Goal: Communication & Community: Answer question/provide support

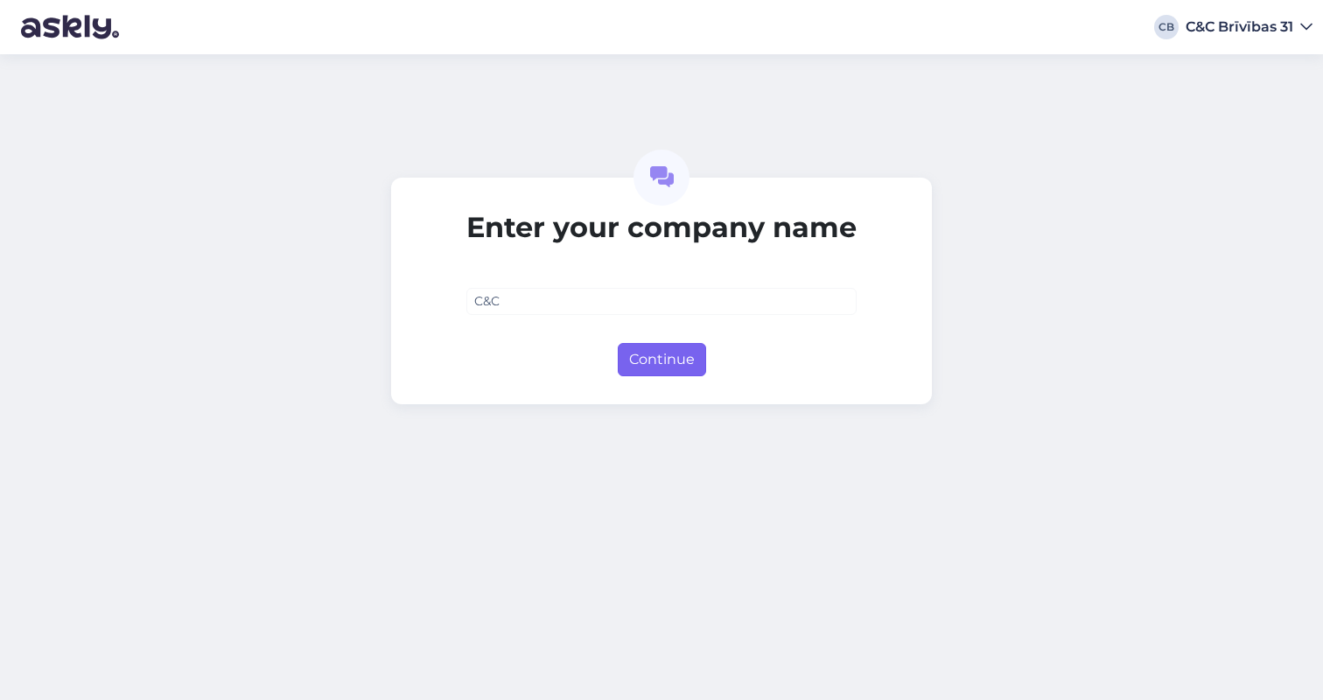
type input "C&C"
click at [683, 353] on button "Continue" at bounding box center [662, 359] width 88 height 33
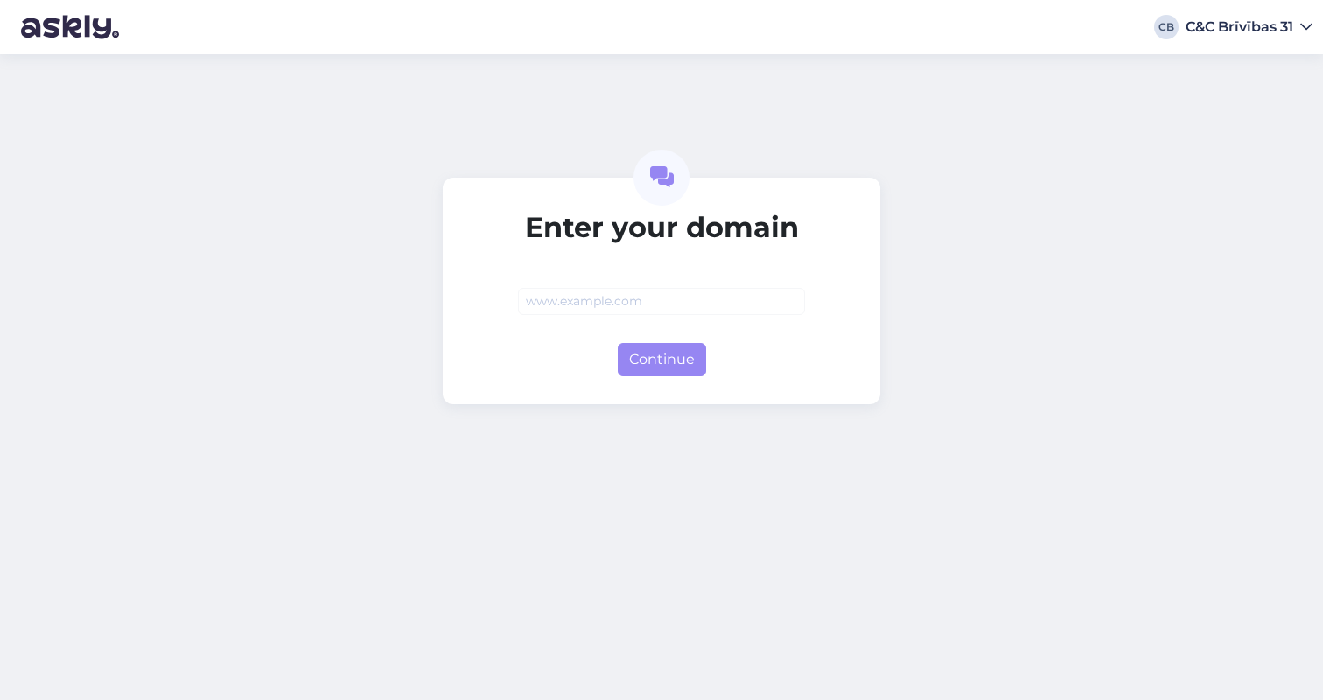
click at [1204, 36] on div "CB C&C Brīvības 31" at bounding box center [661, 27] width 1323 height 54
click at [1237, 24] on div "C&C Brīvības 31" at bounding box center [1240, 27] width 108 height 14
click at [1086, 178] on div "Enter your domain Continue" at bounding box center [661, 377] width 1323 height 646
click at [1291, 20] on div "C&C Brīvības 31" at bounding box center [1240, 27] width 108 height 14
click at [1260, 63] on div "Log out" at bounding box center [1272, 59] width 81 height 32
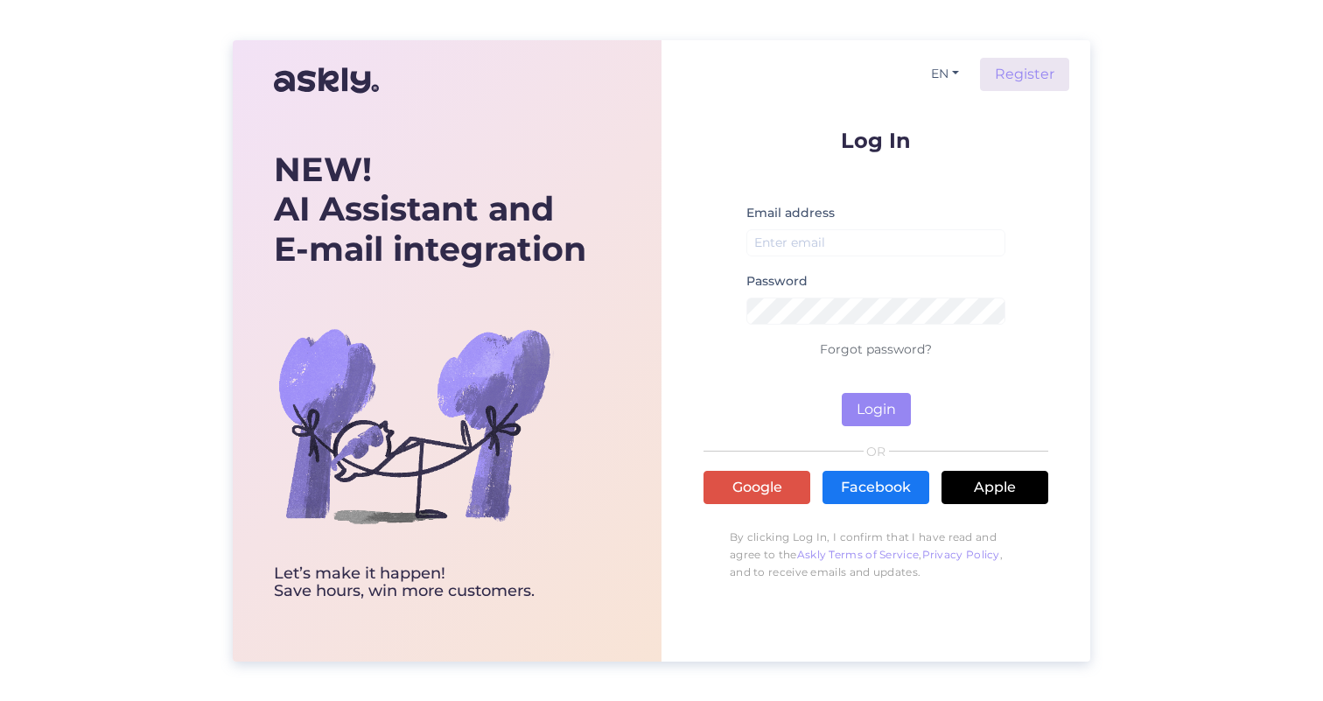
click at [1253, 178] on div "NEW! AI Assistant and E-mail integration Let’s make it happen! Save hours, win …" at bounding box center [661, 350] width 1323 height 701
click at [864, 248] on input "email" at bounding box center [876, 242] width 259 height 27
type input "[EMAIL_ADDRESS][DOMAIN_NAME]"
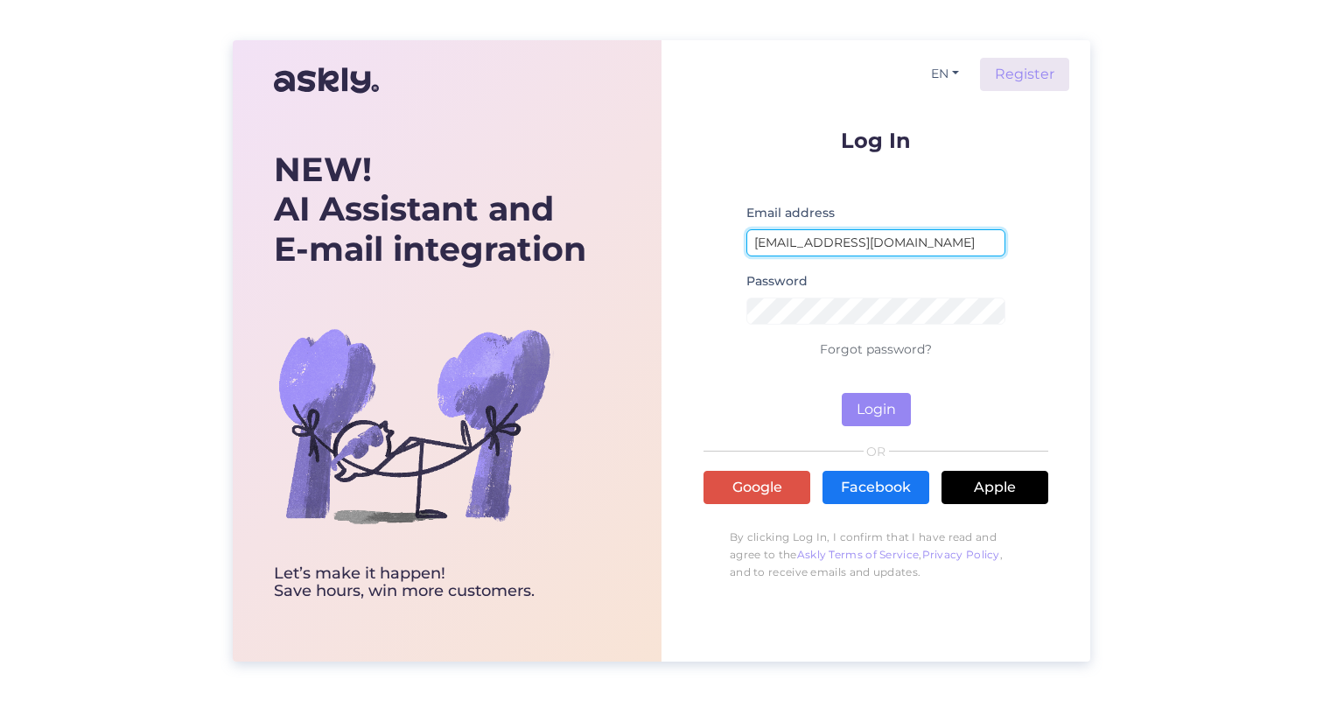
click at [876, 409] on button "Login" at bounding box center [876, 409] width 69 height 33
click at [874, 412] on button "Login" at bounding box center [876, 409] width 69 height 33
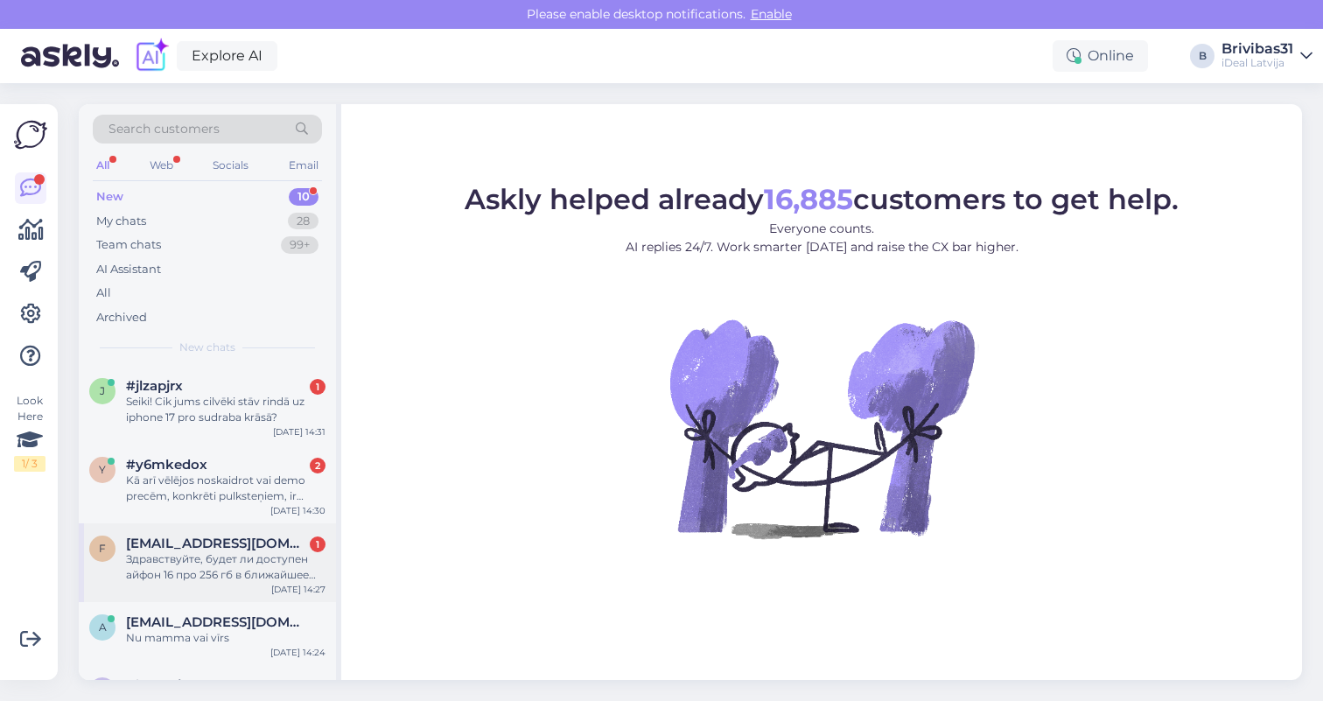
click at [235, 561] on div "Здравствуйте, будет ли доступен айфон 16 про 256 гб в ближайшее время? [GEOGRAP…" at bounding box center [226, 567] width 200 height 32
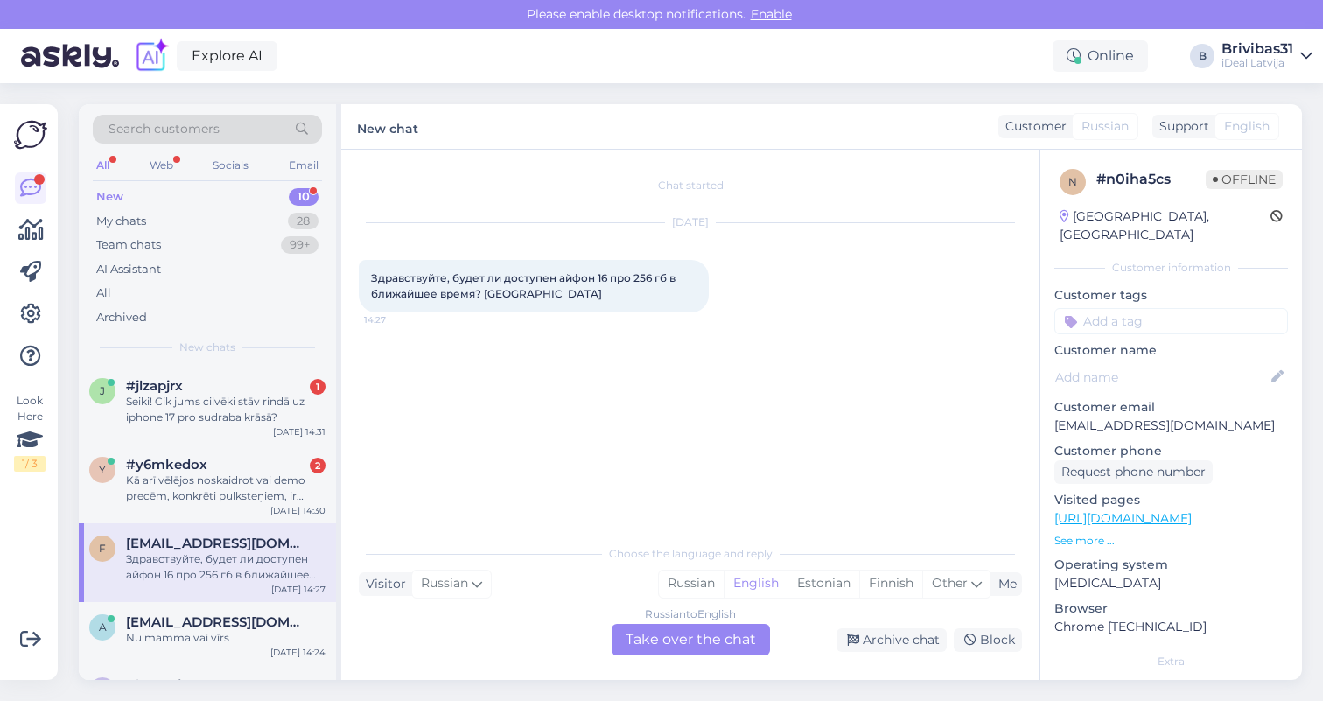
click at [695, 638] on div "Russian to English Take over the chat" at bounding box center [691, 640] width 158 height 32
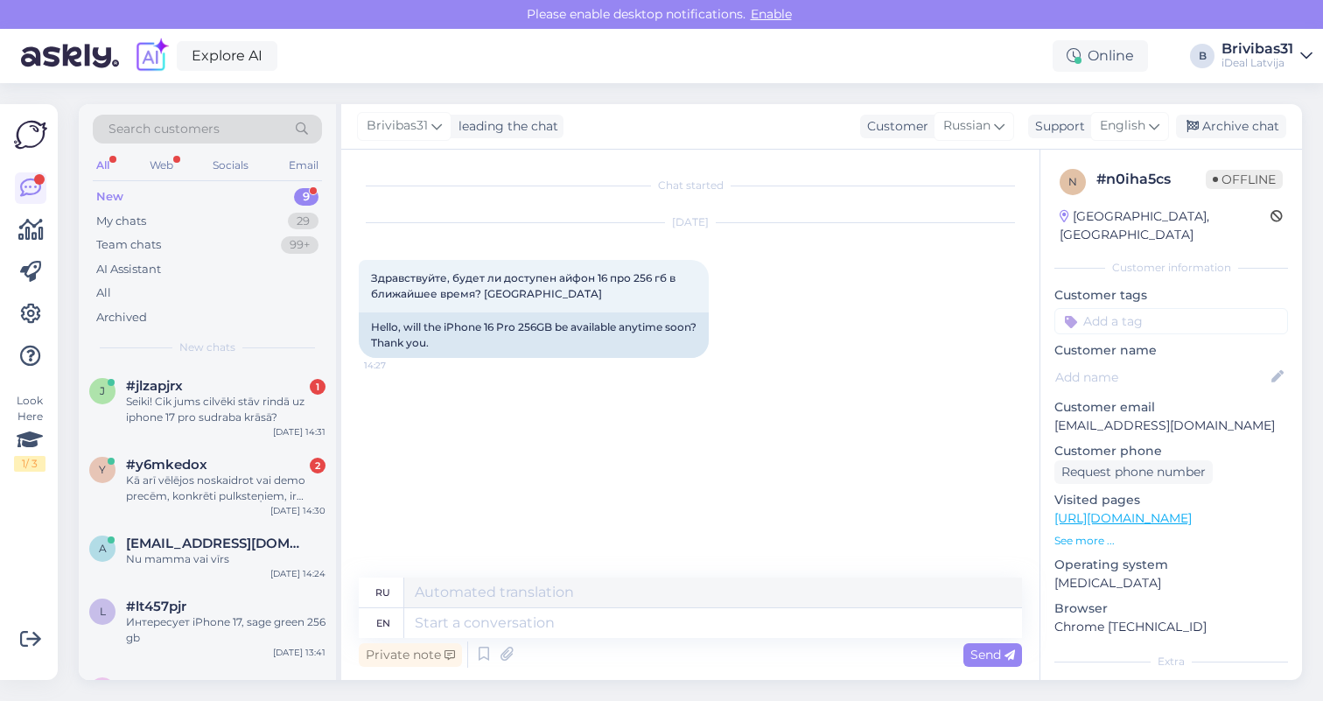
click at [385, 622] on div "en" at bounding box center [383, 623] width 14 height 30
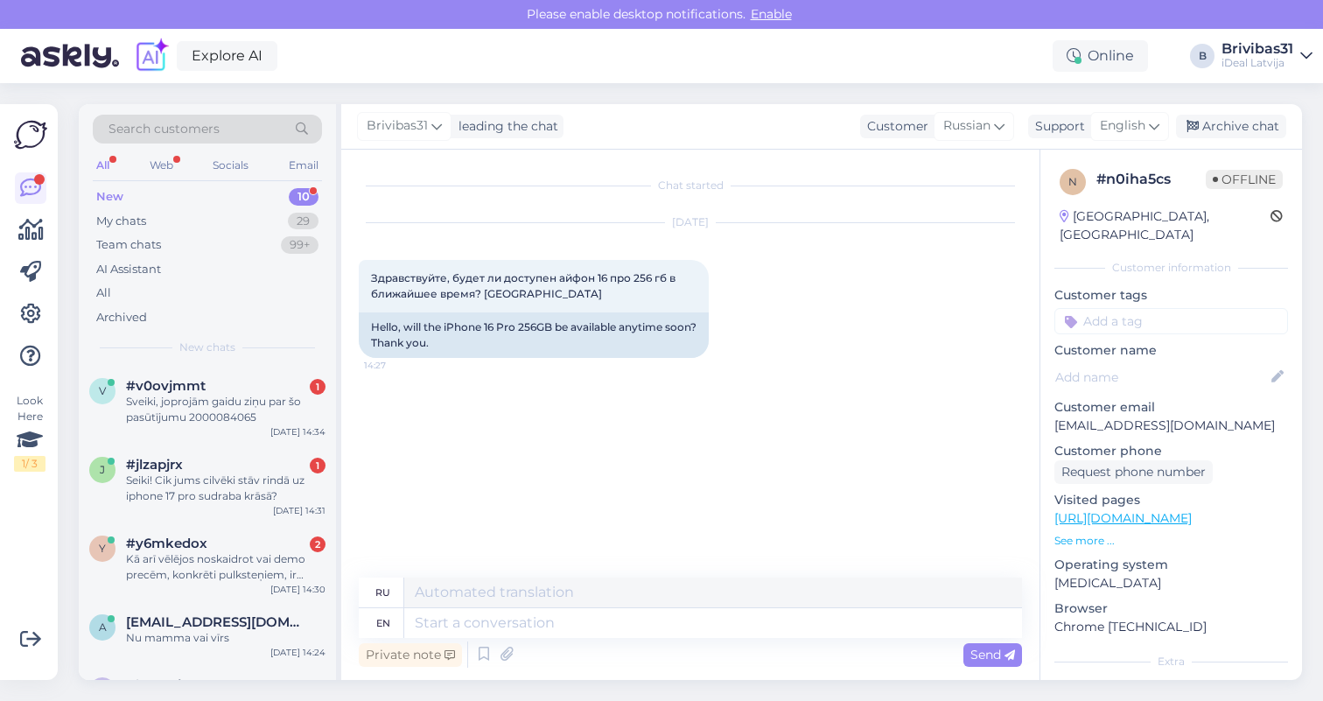
click at [382, 593] on div "ru" at bounding box center [382, 593] width 15 height 30
click at [495, 625] on textarea at bounding box center [713, 623] width 618 height 30
type textarea "Hello, n"
type textarea "Привет,"
type textarea "Hello, no,"
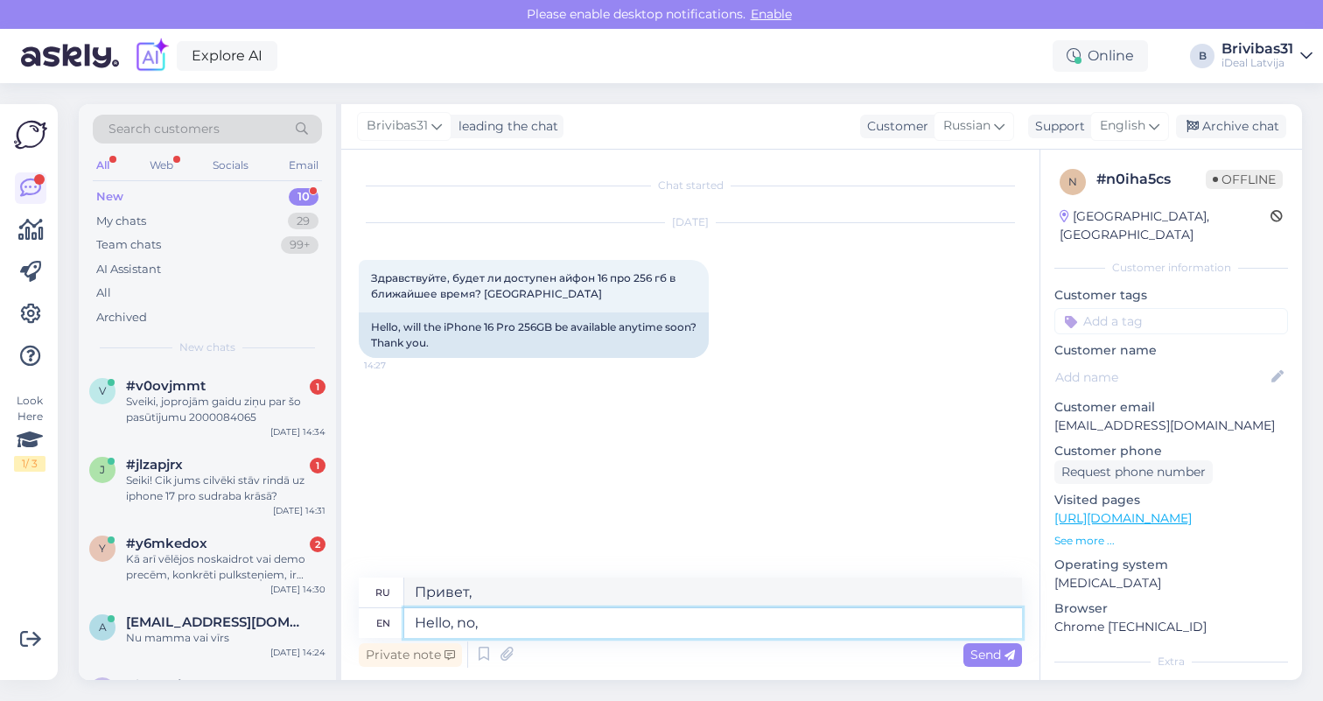
type textarea "Привет, нет,"
type textarea "Hello, no, 16"
type textarea "Здравствуйте, нет, 16"
type textarea "Hello, no, 16 Pro"
type textarea "Привет, нет, 16 Pro"
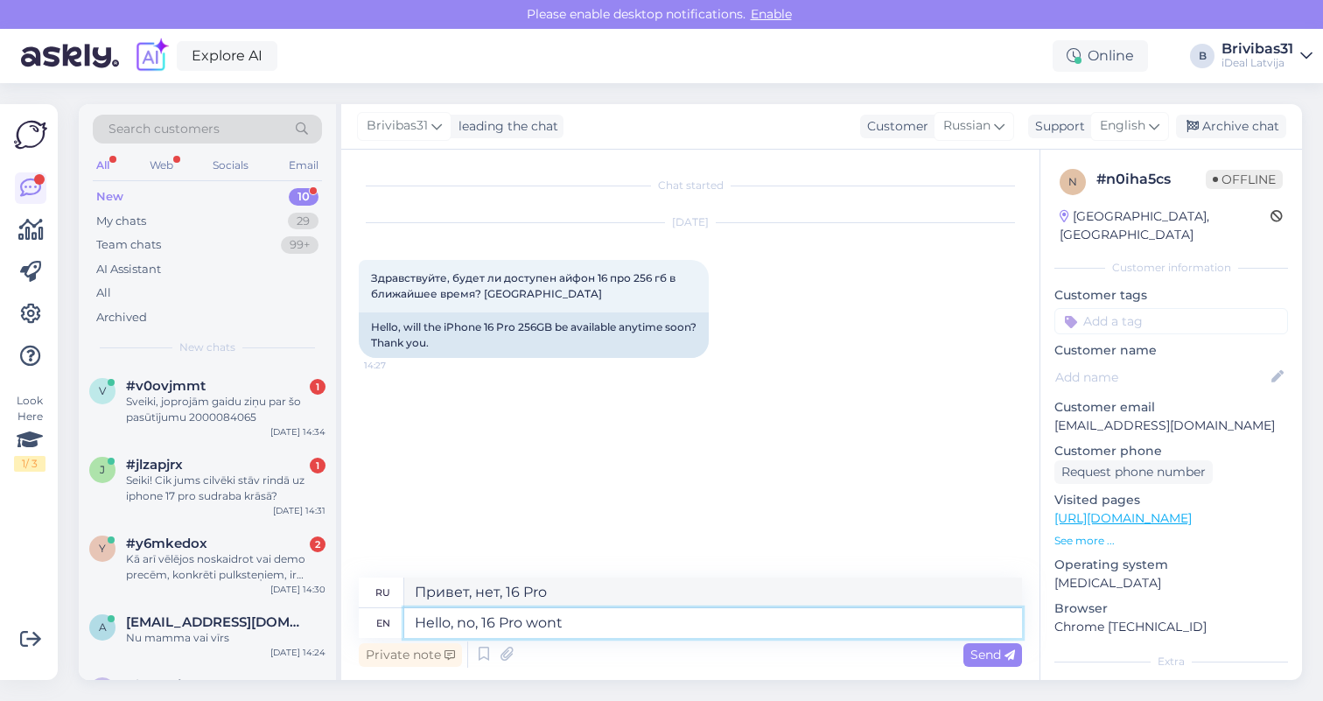
type textarea "Hello, no, 16 Pro wont"
type textarea "Привет, нет, 16 Pro не будет"
type textarea "Hello, no, 16 Pro wont be"
type textarea "Привет, нет, 16 Pro не будет."
type textarea "Hello, no, 16 Pro wont be available"
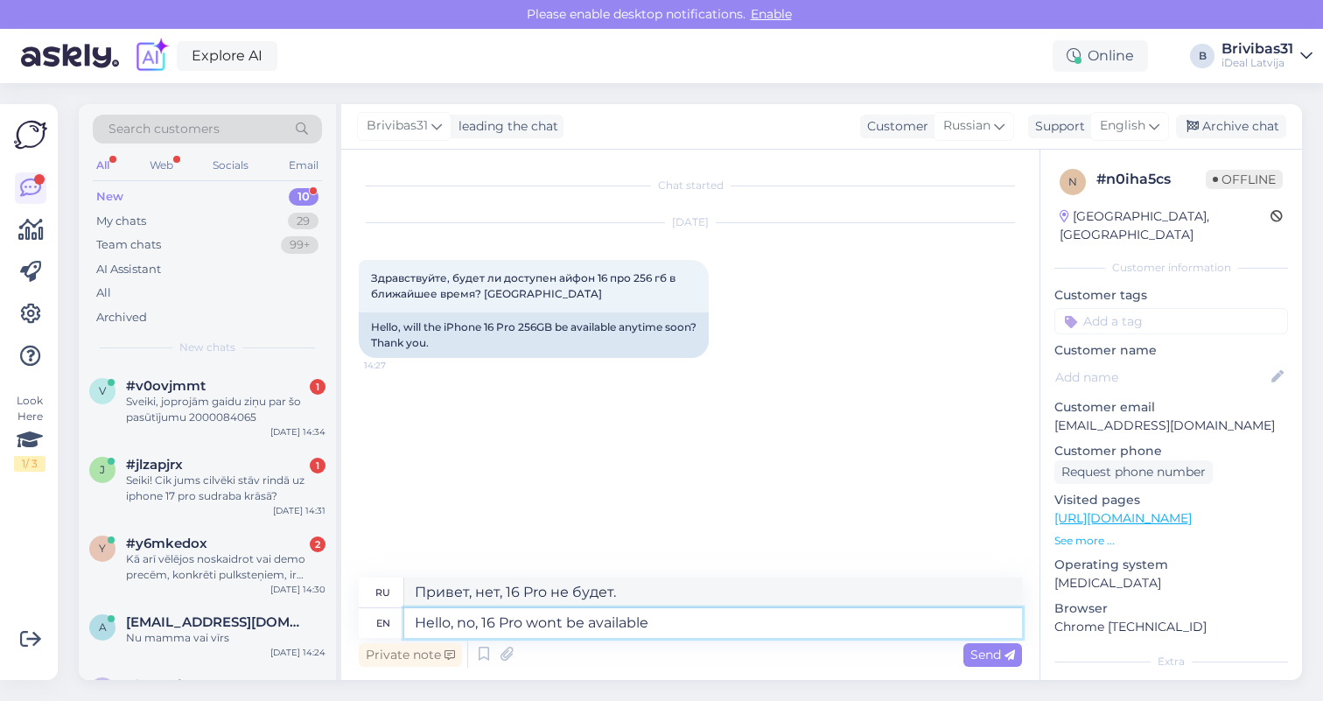
type textarea "Здравствуйте, нет, 16 Pro не будет доступен."
type textarea "Hello, no, 16 Pro wont be available any m"
type textarea "Здравствуйте, нет, 16 Pro не будет доступен"
type textarea "Hello, no, 16 Pro wont be available any more"
type textarea "Здравствуйте, нет, 16 Pro больше не будет доступен."
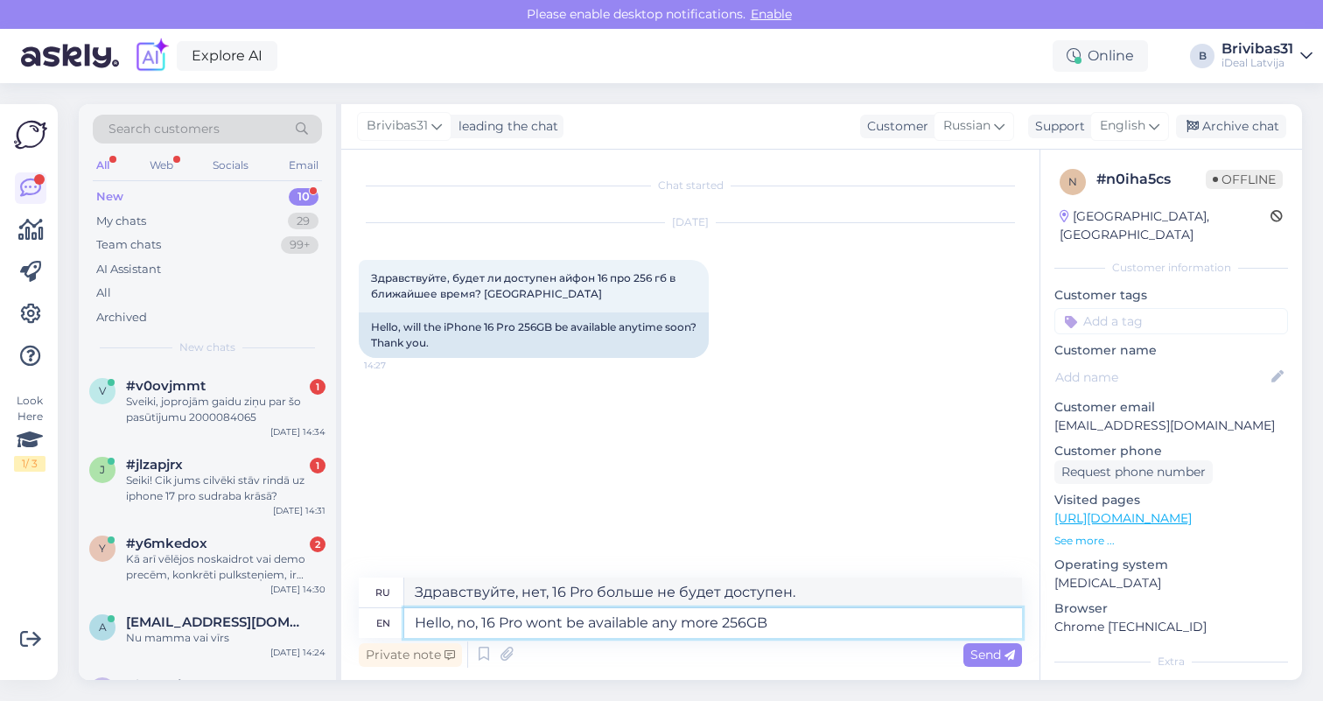
type textarea "Hello, no, 16 Pro wont be available any more 256GB"
type textarea "Здравствуйте, нет, 16 Pro больше не будет доступен 256 ГБ"
type textarea "Hello, no, 16 Pro wont be available any more 256GB memory."
type textarea "Здравствуйте, нет, 16 Pro больше не будет доступен с объемом памяти 256 ГБ."
type textarea "Hello, no, 16 Pro wont be available any more 256GB memory."
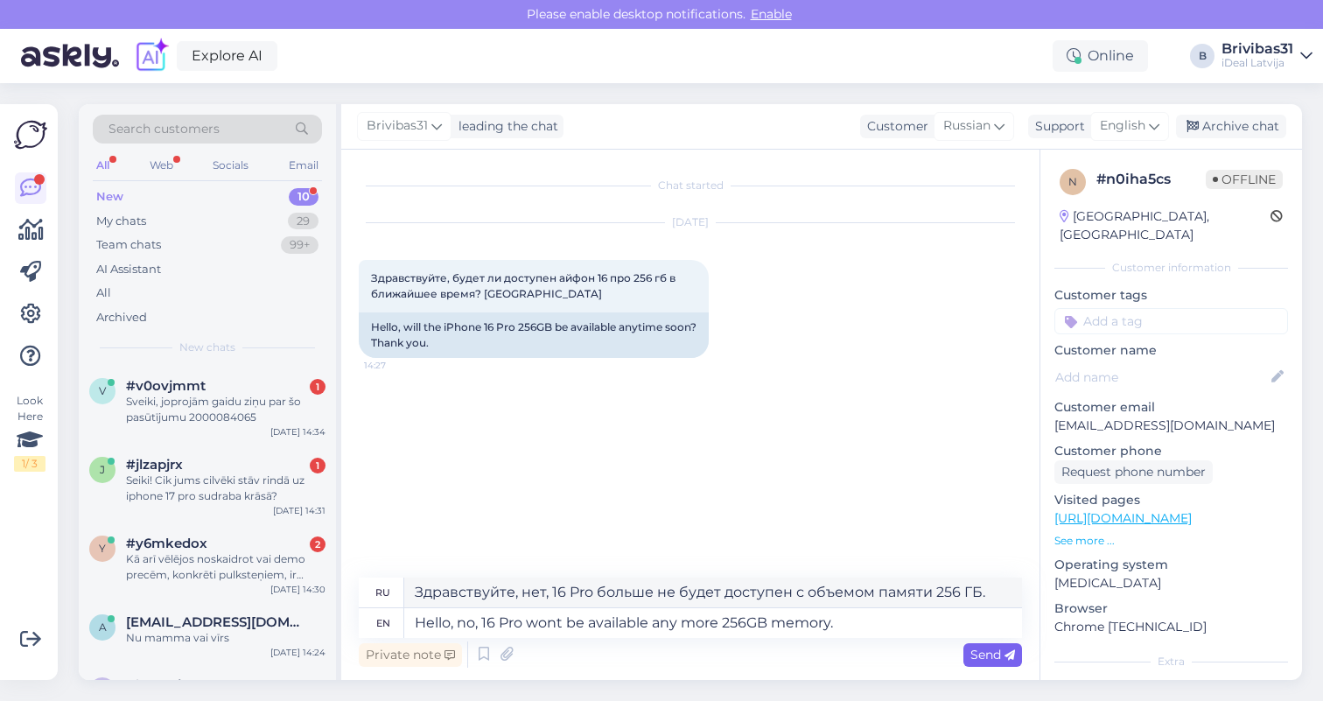
click at [972, 653] on span "Send" at bounding box center [993, 655] width 45 height 16
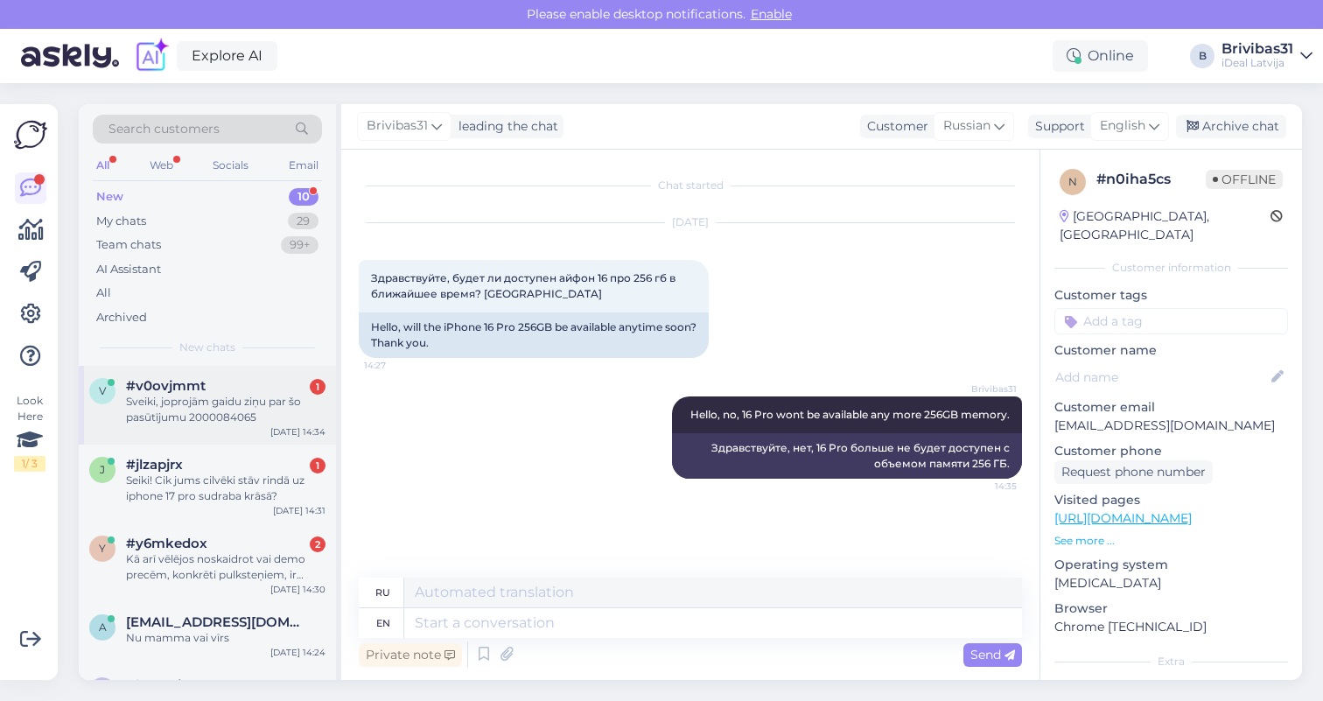
click at [250, 403] on div "Sveiki, joprojām gaidu ziņu par šo pasūtījumu 2000084065" at bounding box center [226, 410] width 200 height 32
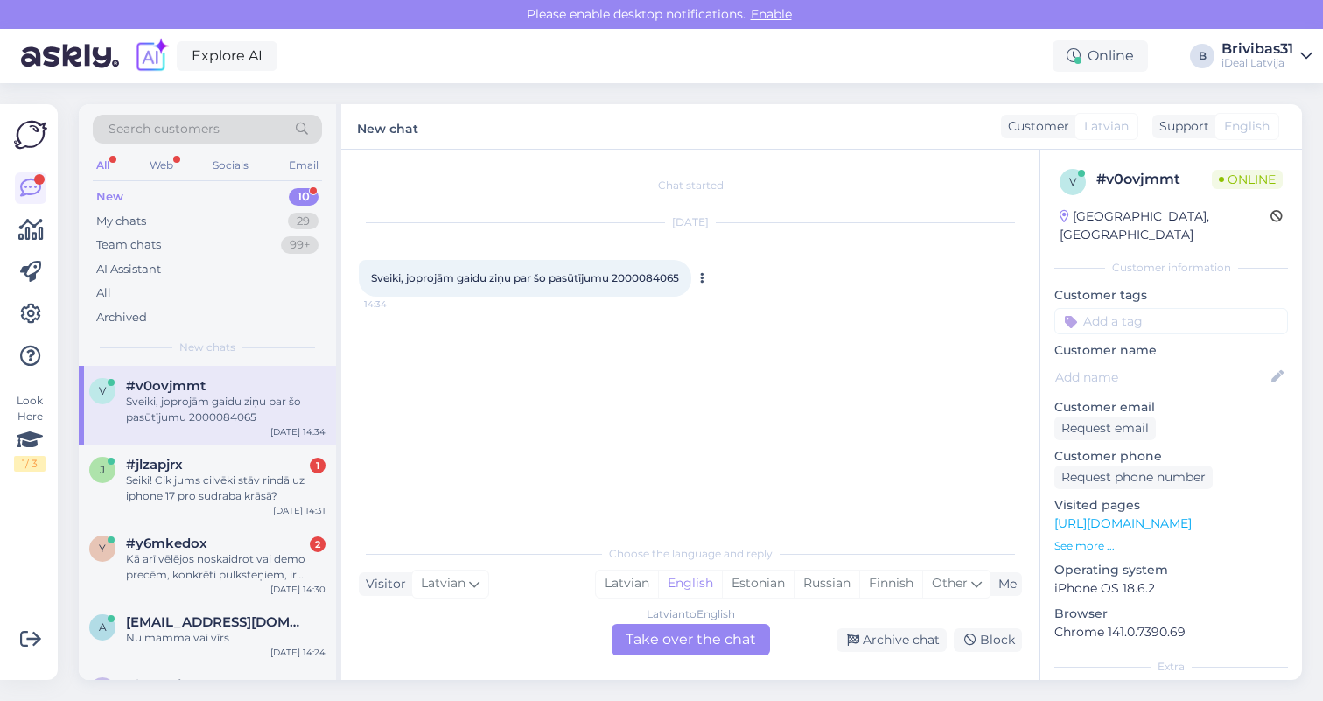
click at [648, 279] on span "Sveiki, joprojām gaidu ziņu par šo pasūtījumu 2000084065" at bounding box center [525, 277] width 308 height 13
copy div "2000084065 14:34"
click at [679, 637] on div "Latvian to English Take over the chat" at bounding box center [691, 640] width 158 height 32
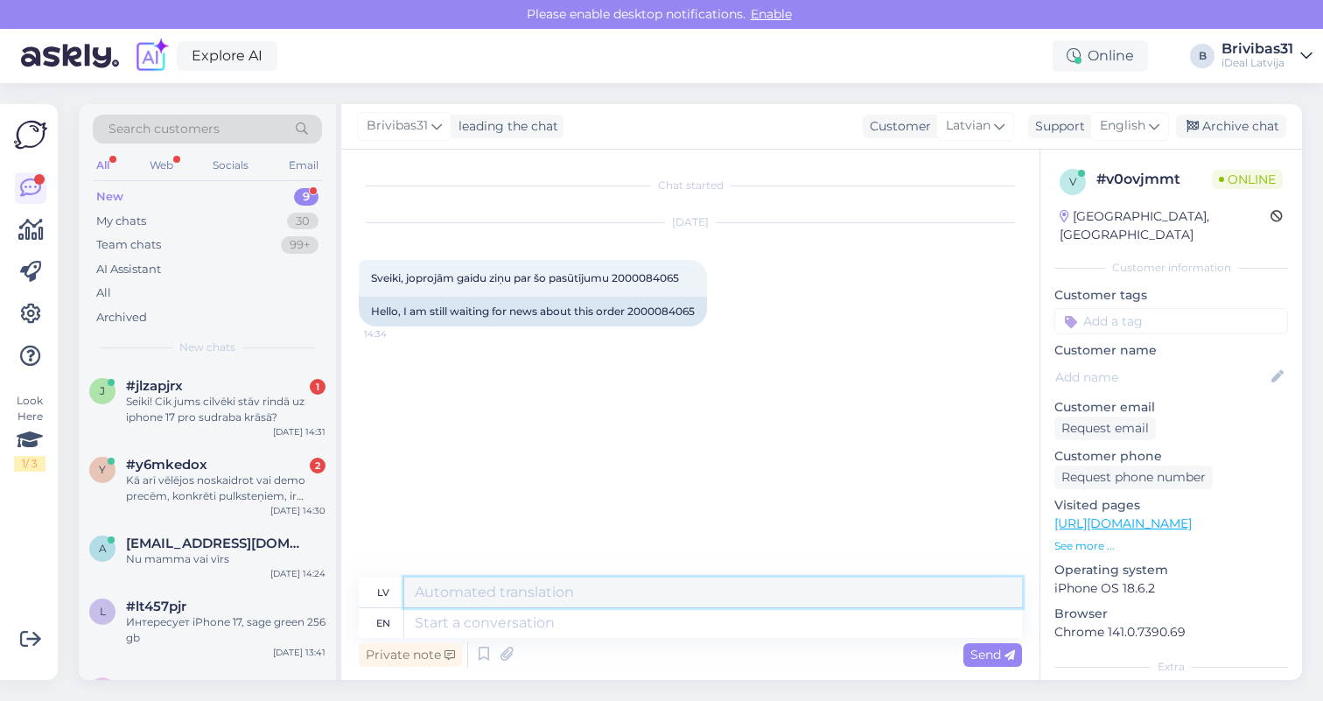
click at [516, 588] on textarea at bounding box center [713, 593] width 618 height 30
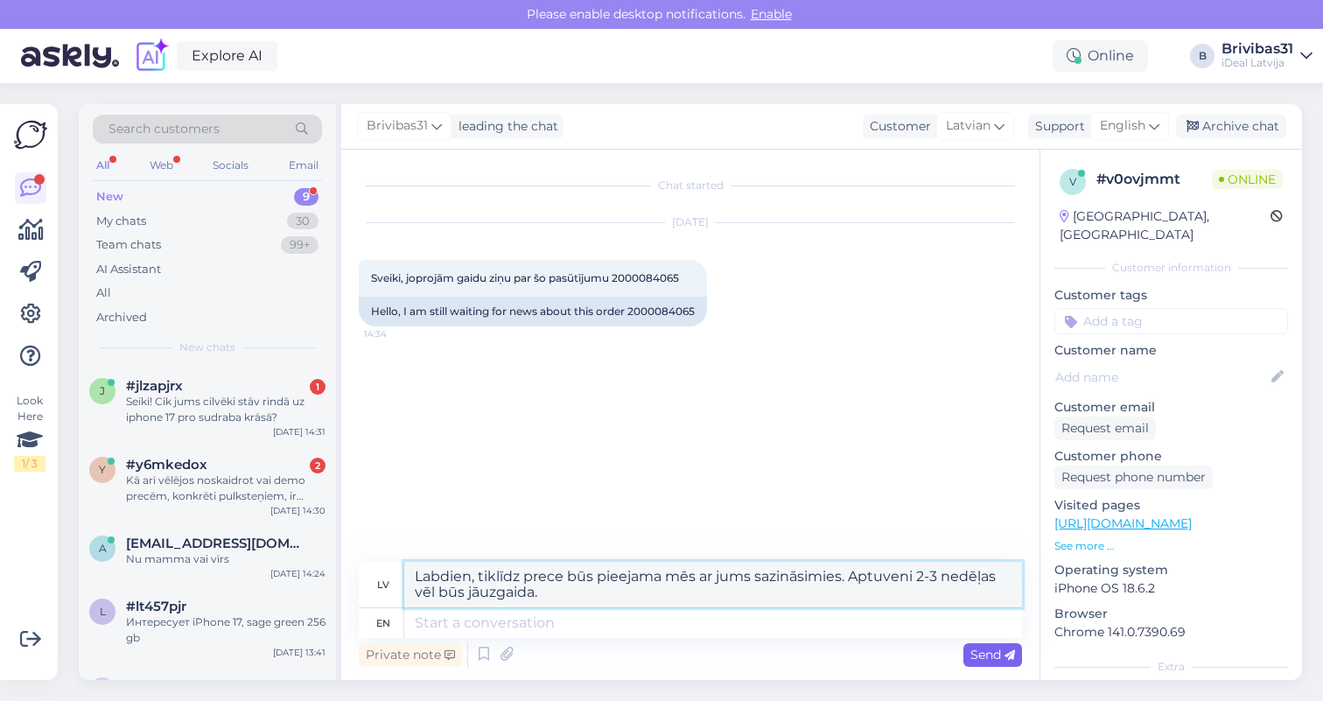
type textarea "Labdien, tiklīdz prece būs pieejama mēs ar jums sazināsimies. Aptuveni 2-3 nedē…"
click at [974, 648] on span "Send" at bounding box center [993, 655] width 45 height 16
click at [214, 409] on div "Seiki! Cik jums cilvēki stāv rindā uz iphone 17 pro sudraba krāsā?" at bounding box center [226, 410] width 200 height 32
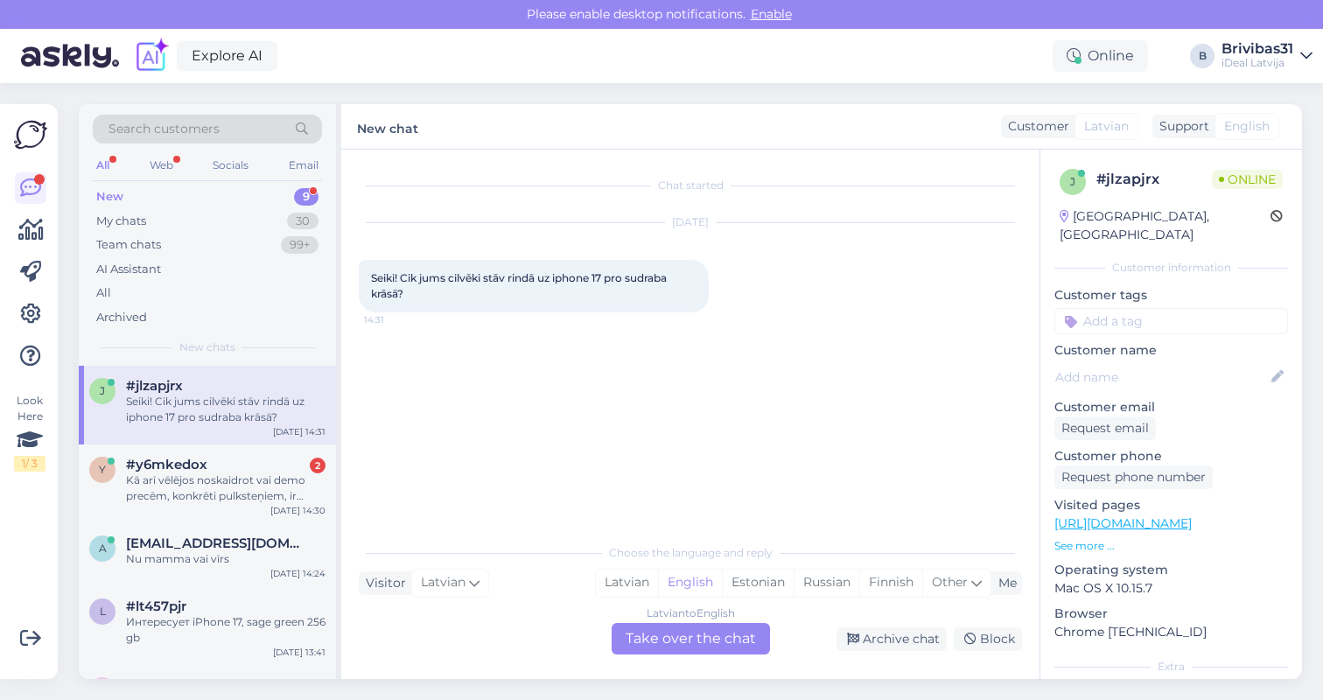
click at [695, 636] on div "Latvian to English Take over the chat" at bounding box center [691, 639] width 158 height 32
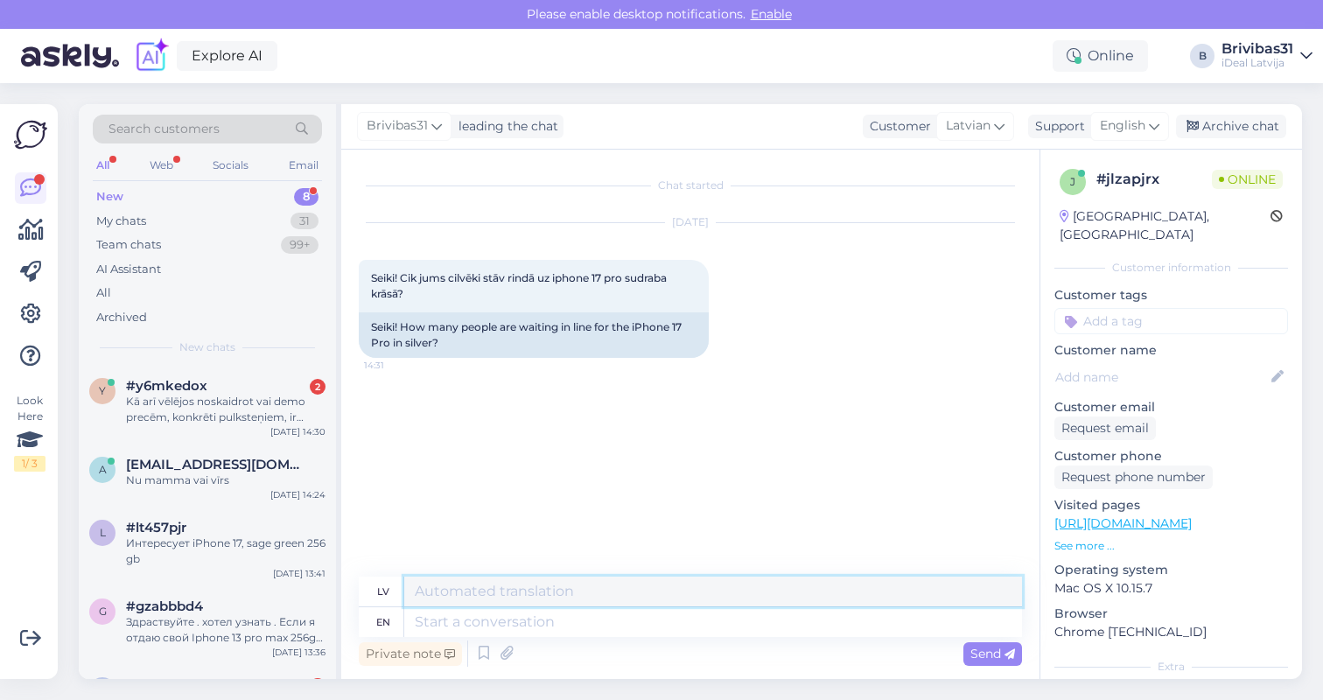
click at [476, 599] on textarea at bounding box center [713, 592] width 618 height 30
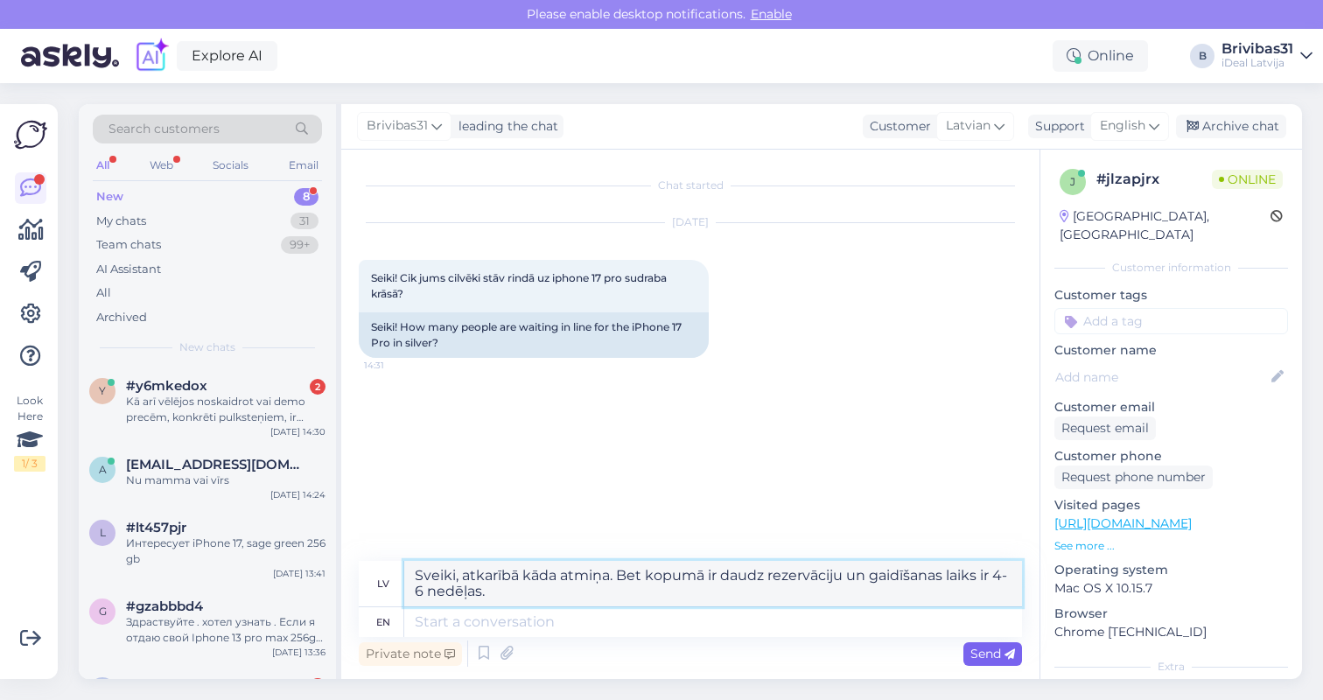
type textarea "Sveiki, atkarībā kāda atmiņa. Bet kopumā ir daudz rezervāciju un gaidīšanas lai…"
click at [988, 650] on span "Send" at bounding box center [993, 654] width 45 height 16
click at [993, 656] on span "Send" at bounding box center [993, 654] width 45 height 16
click at [197, 412] on div "Kā arī vēlējos noskaidrot vai demo precēm, konkrēti pulksteņiem, ir problēmas a…" at bounding box center [226, 410] width 200 height 32
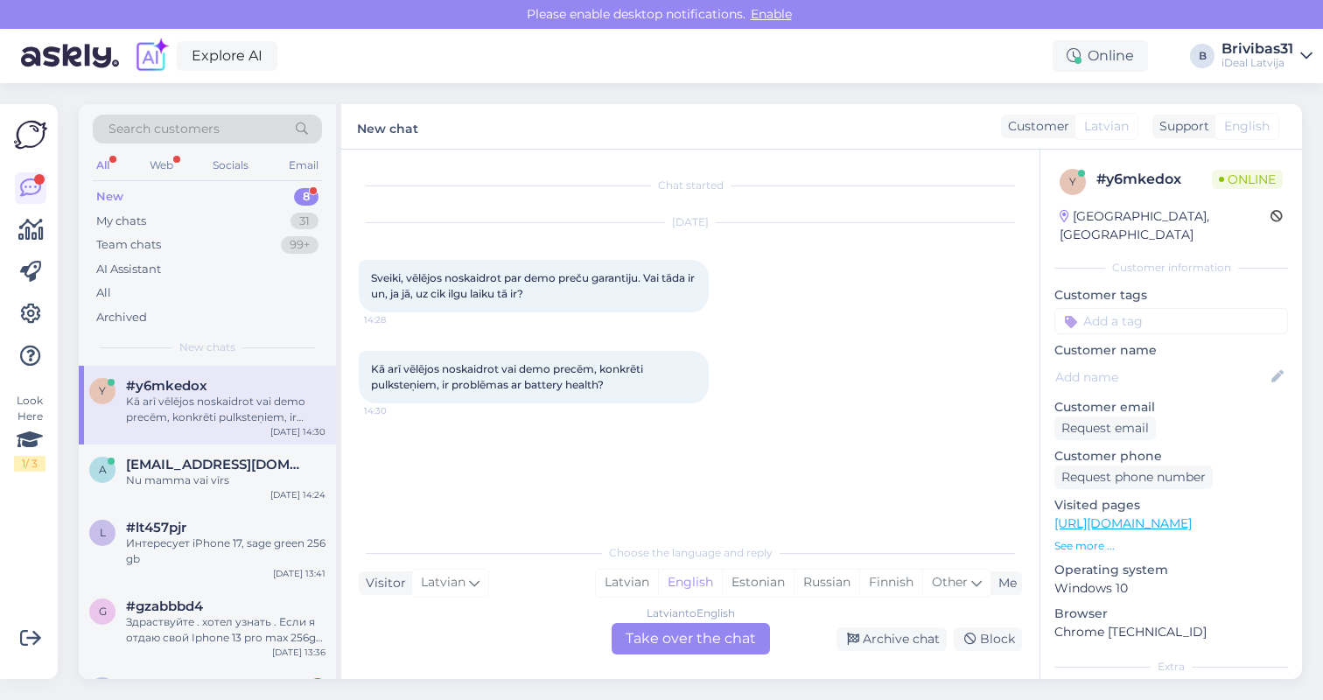
click at [705, 648] on div "Latvian to English Take over the chat" at bounding box center [691, 639] width 158 height 32
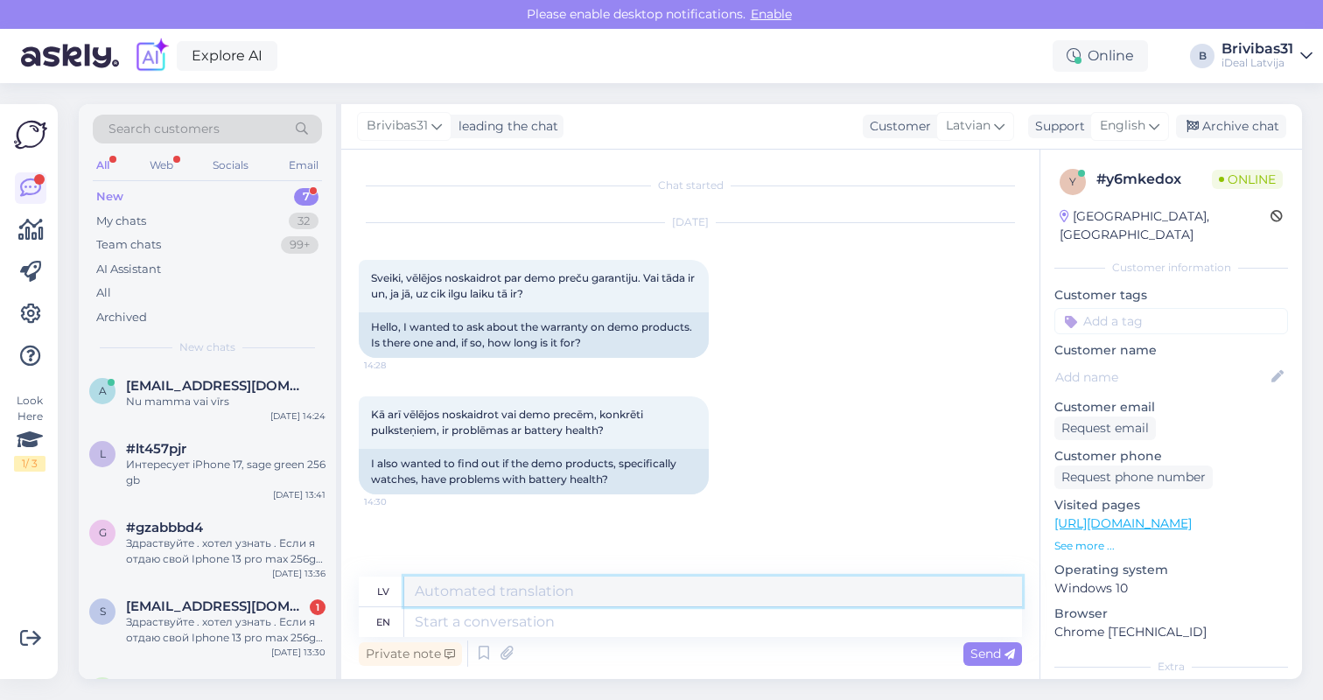
click at [502, 585] on textarea at bounding box center [713, 592] width 618 height 30
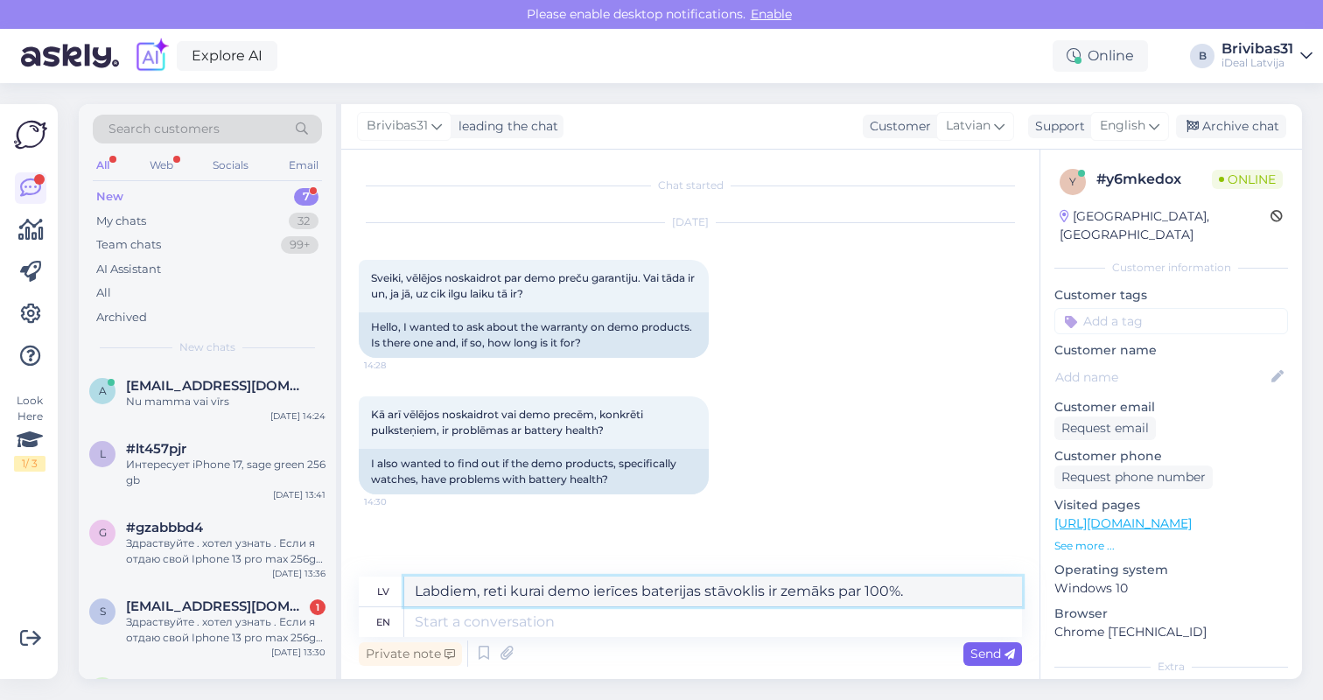
type textarea "Labdiem, reti kurai demo ierīces baterijas stāvoklis ir zemāks par 100%."
click at [979, 650] on span "Send" at bounding box center [993, 654] width 45 height 16
click at [992, 656] on span "Send" at bounding box center [993, 654] width 45 height 16
click at [978, 653] on span "Send" at bounding box center [993, 654] width 45 height 16
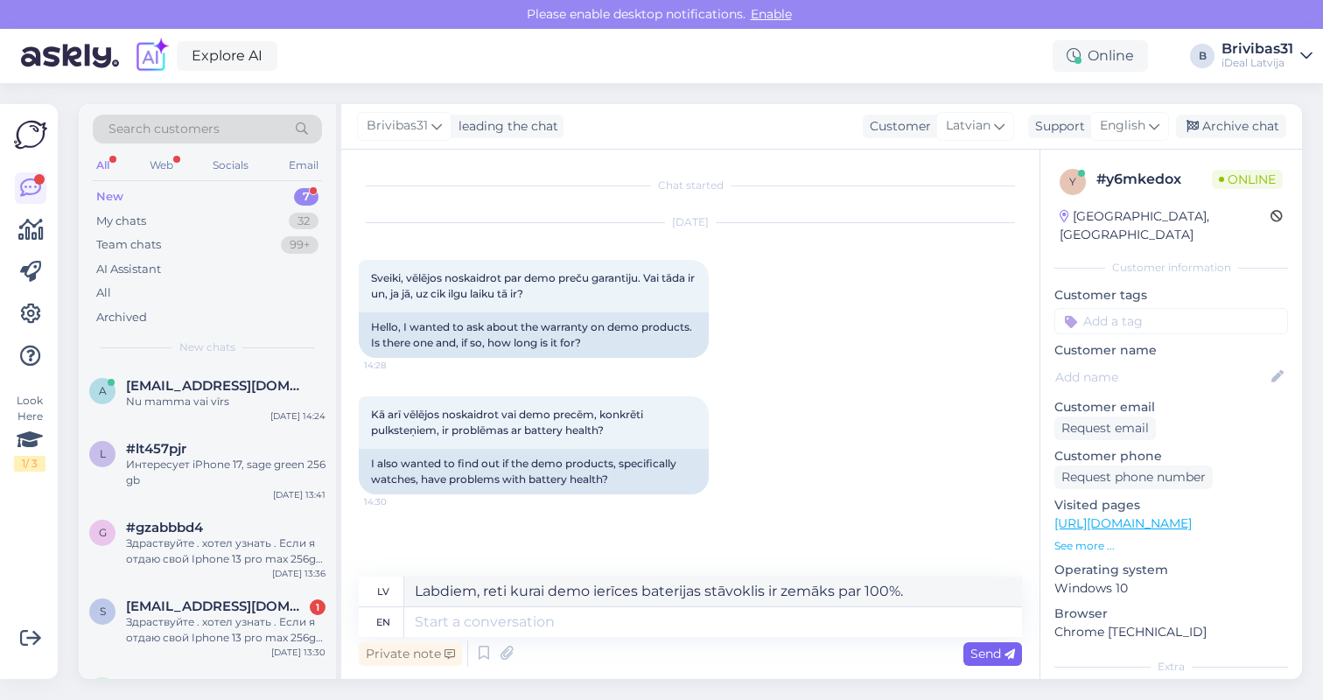
click at [978, 653] on span "Send" at bounding box center [993, 654] width 45 height 16
click at [972, 653] on span "Send" at bounding box center [993, 654] width 45 height 16
click at [909, 585] on textarea "Labdiem, reti kurai demo ierīces baterijas stāvoklis ir zemāks par 100%." at bounding box center [713, 592] width 618 height 30
click at [432, 655] on div "Private note" at bounding box center [410, 654] width 103 height 24
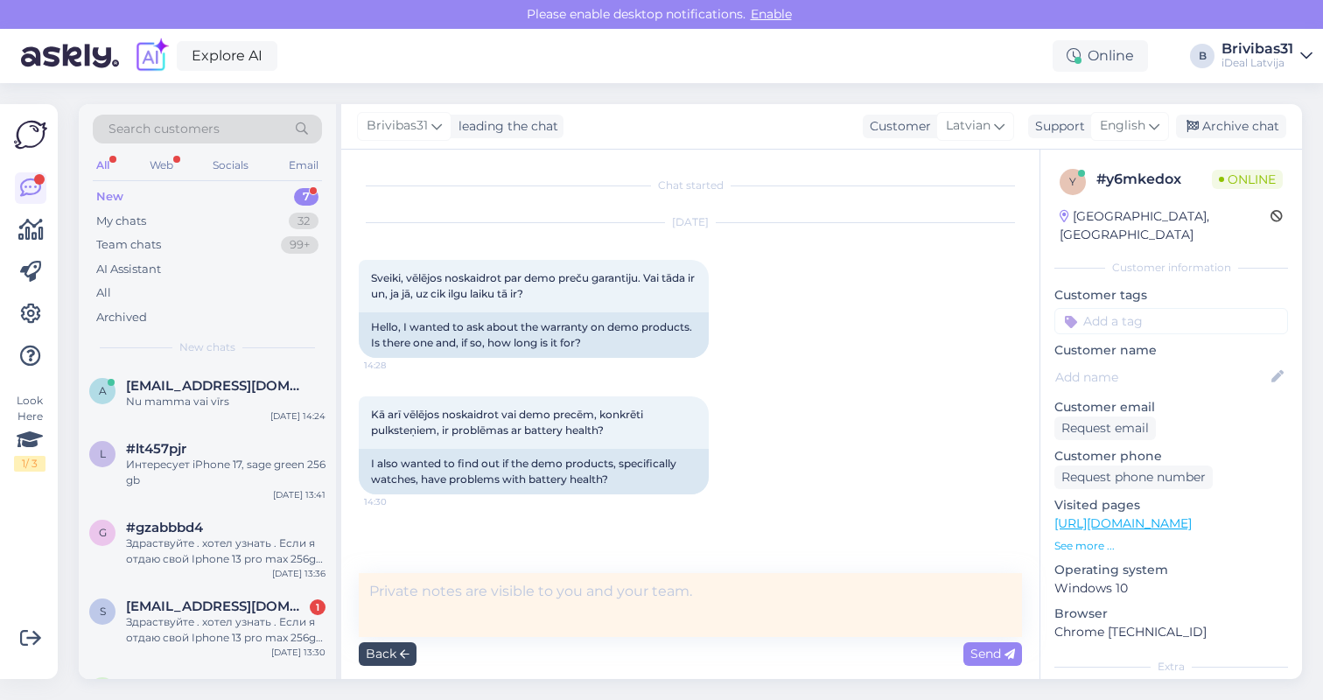
click at [390, 648] on div "Back" at bounding box center [388, 654] width 58 height 24
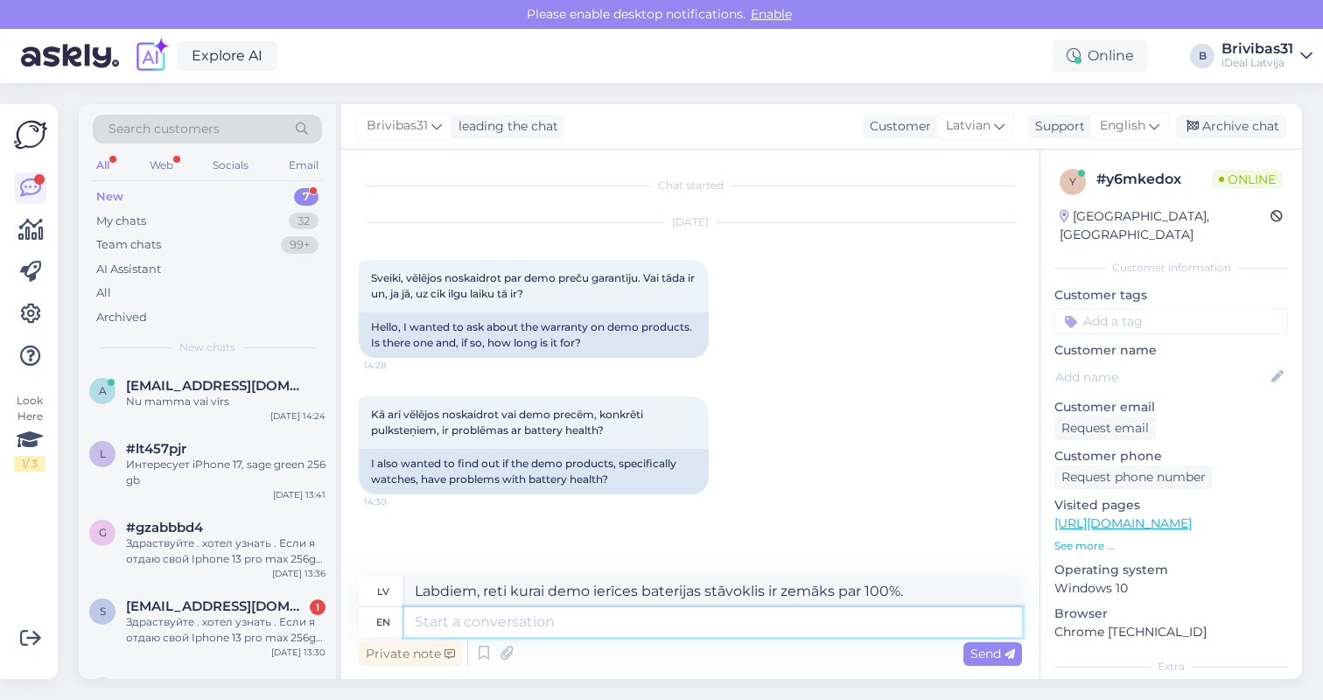
click at [550, 626] on textarea at bounding box center [713, 622] width 618 height 30
click at [975, 653] on span "Send" at bounding box center [993, 654] width 45 height 16
click at [572, 607] on div "lv Labdiem, reti kurai demo ierīces baterijas stāvoklis ir zemāks par 100%." at bounding box center [690, 592] width 663 height 31
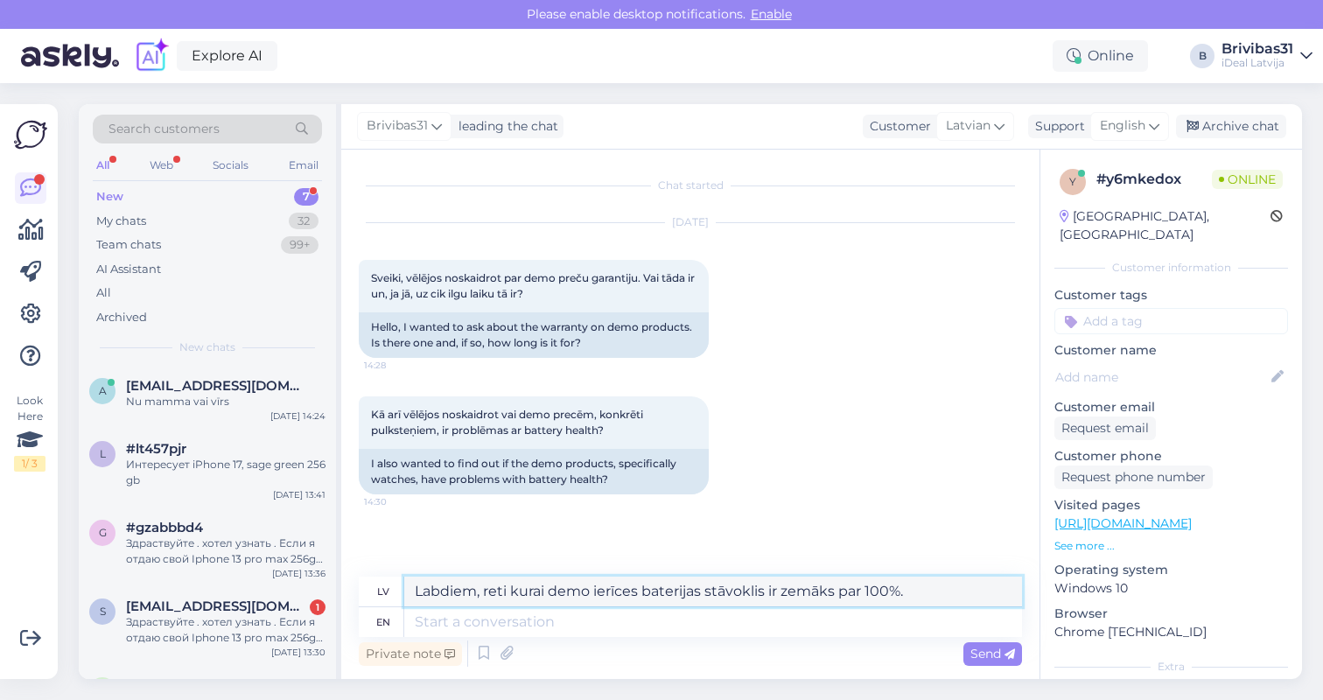
click at [576, 592] on textarea "Labdiem, reti kurai demo ierīces baterijas stāvoklis ir zemāks par 100%." at bounding box center [713, 592] width 618 height 30
click at [179, 631] on div "Здраствуйте . хотел узнать . Если я отдаю свой Iphone 13 pro max 256gb. 72% Бат…" at bounding box center [226, 630] width 200 height 32
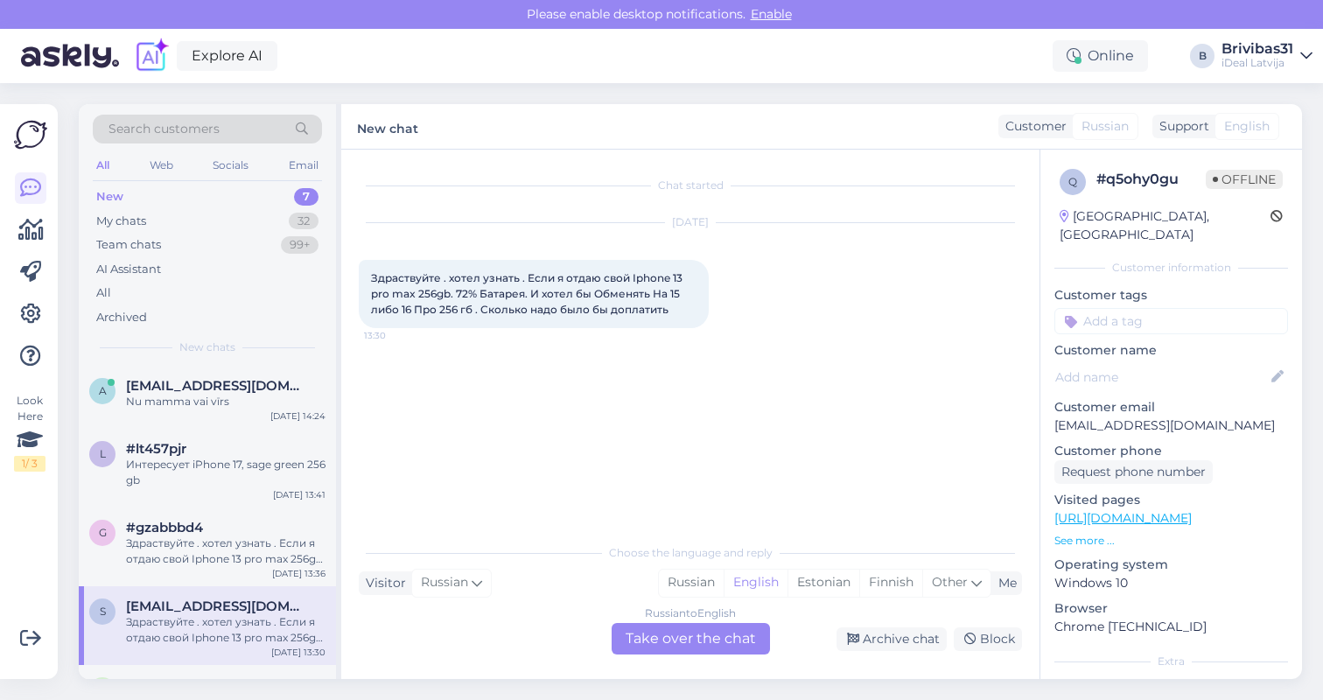
click at [694, 636] on div "Russian to English Take over the chat" at bounding box center [691, 639] width 158 height 32
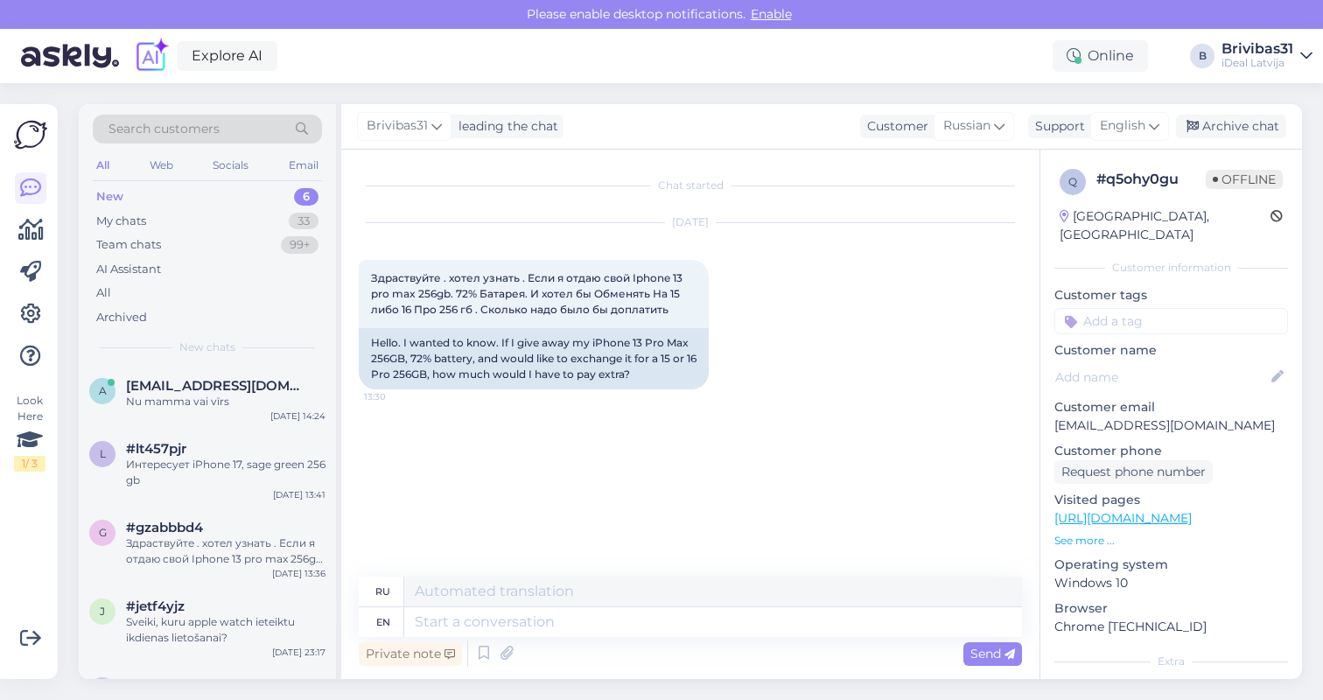
click at [378, 625] on div "en" at bounding box center [383, 622] width 14 height 30
click at [492, 626] on textarea at bounding box center [713, 622] width 618 height 30
type textarea "Hello,"
type textarea "Привет,"
type textarea "H"
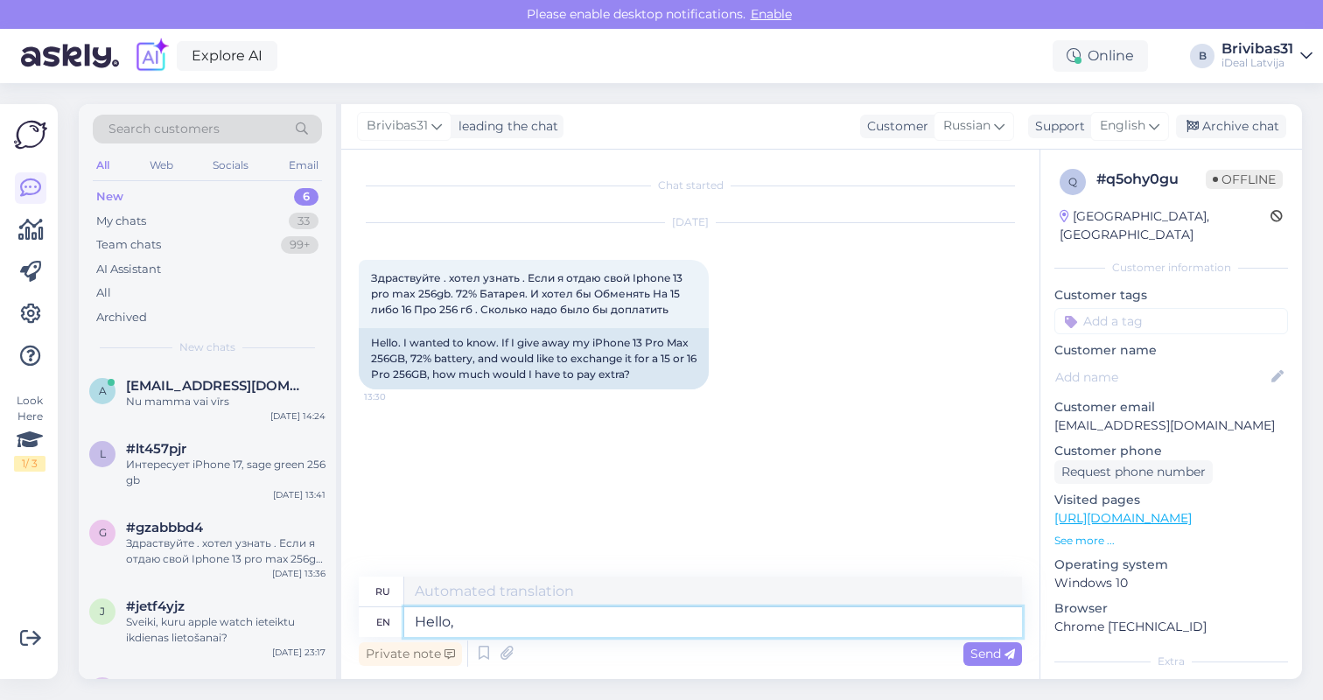
type textarea "Hello,"
type textarea "Привет,"
type textarea "Hello, we"
type textarea "Привет, мы"
type textarea "Hello, we can"
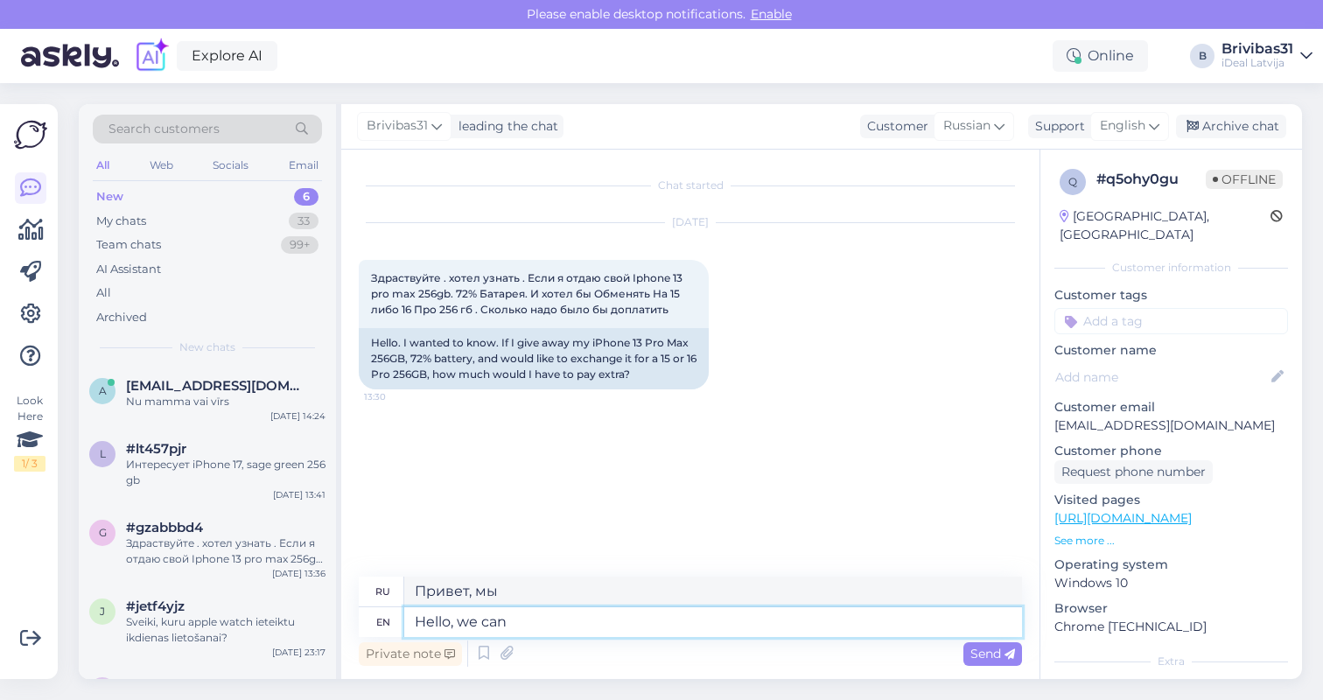
type textarea "Привет, мы можем"
type textarea "Hello, we can check"
type textarea "Здравствуйте, мы можем проверить."
type textarea "Hello, we can check it"
type textarea "Здравствуйте, мы можем это проверить."
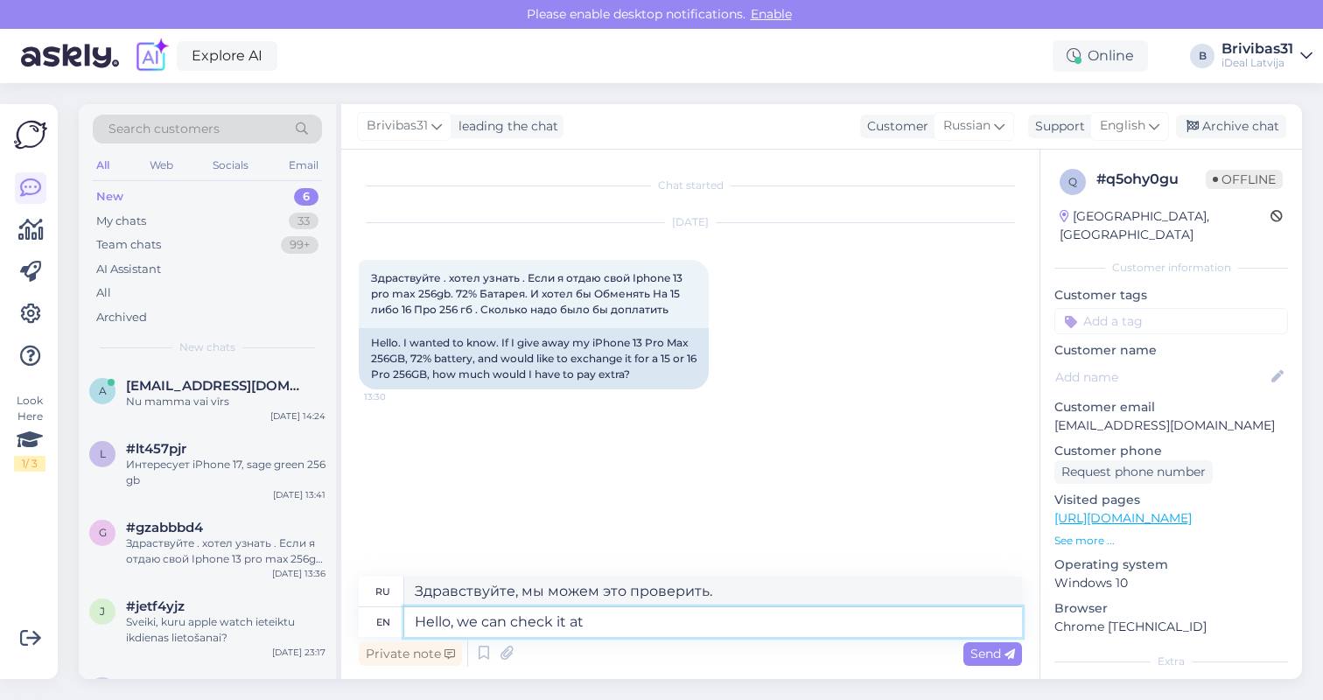
type textarea "Hello, we can check it at a"
type textarea "Здравствуйте, мы можем проверить это на"
type textarea "Hello, we can check it at any"
type textarea "Здравствуйте, мы можем проверить это в любое время."
type textarea "Hello, we can check it at any of o"
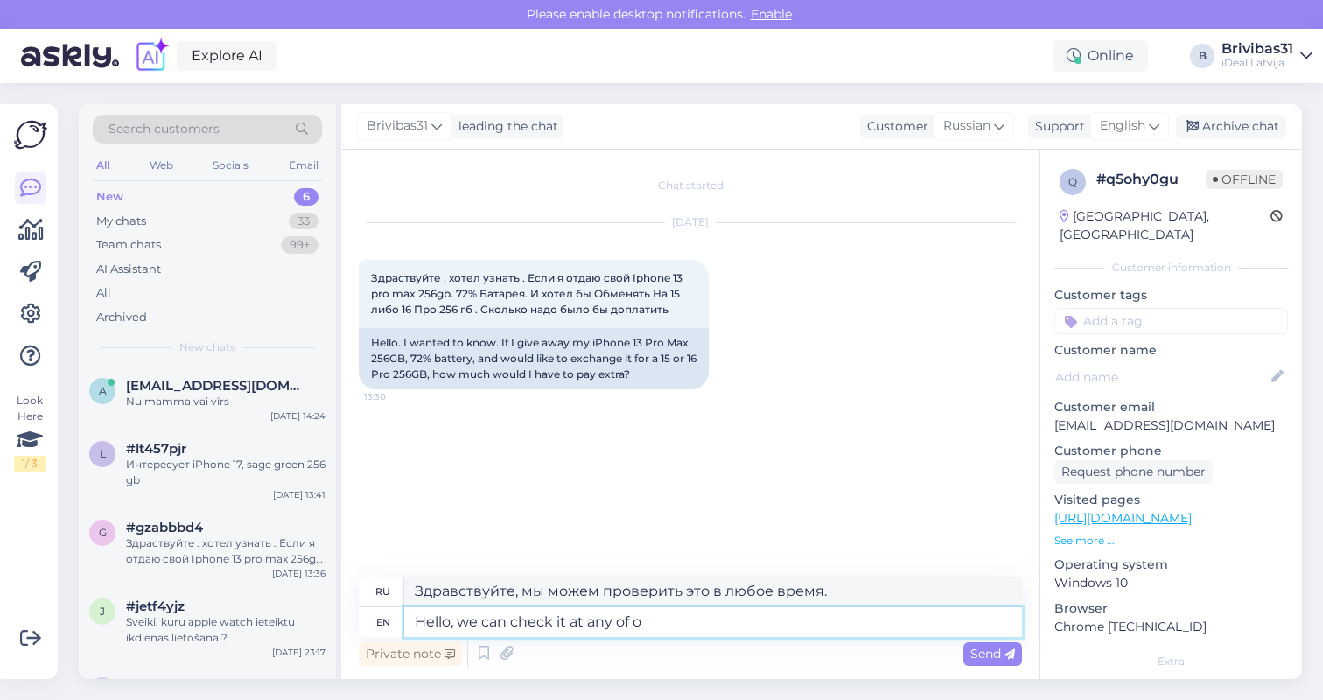
type textarea "Здравствуйте, мы можем проверить это в любом из"
type textarea "Hello, we can check it at any of our s"
type textarea "Здравствуйте, мы можем проверить это в любом из наших"
type textarea "Hello, we can check it at any of our stores."
type textarea "Здравствуйте, мы можем проверить это в любом из наших магазинов."
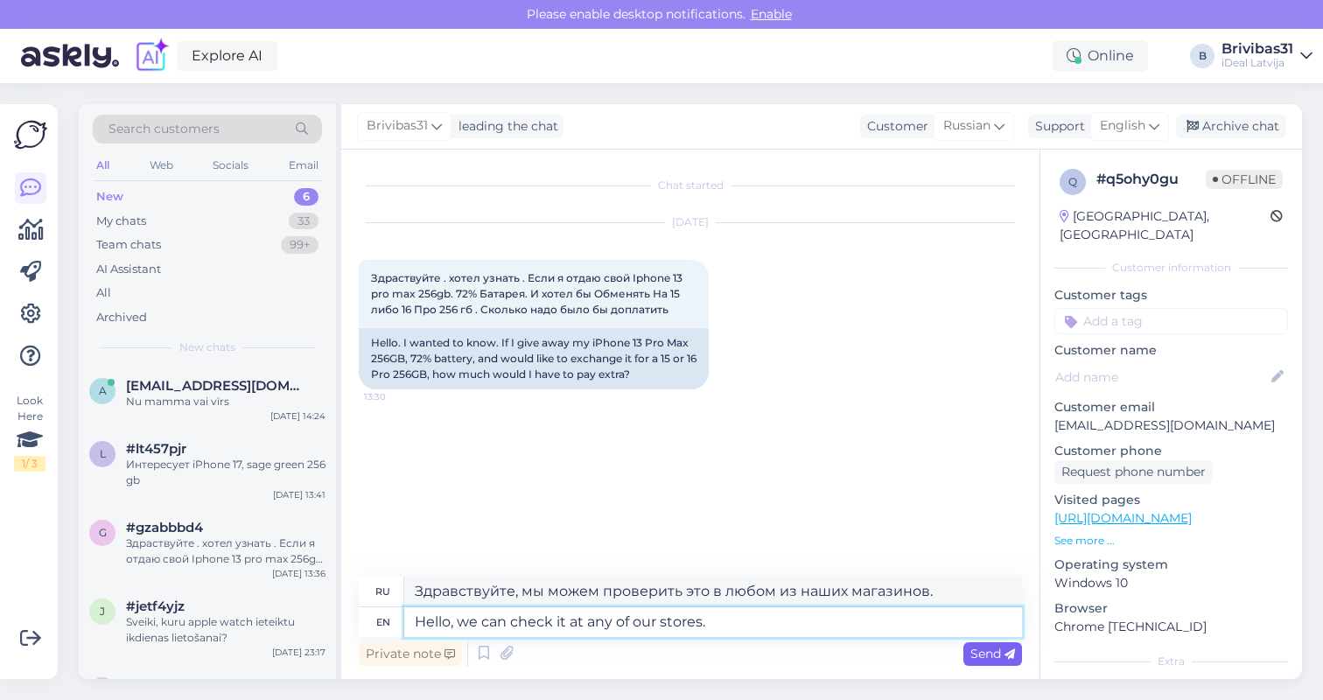
type textarea "Hello, we can check it at any of our stores."
click at [993, 654] on span "Send" at bounding box center [993, 654] width 45 height 16
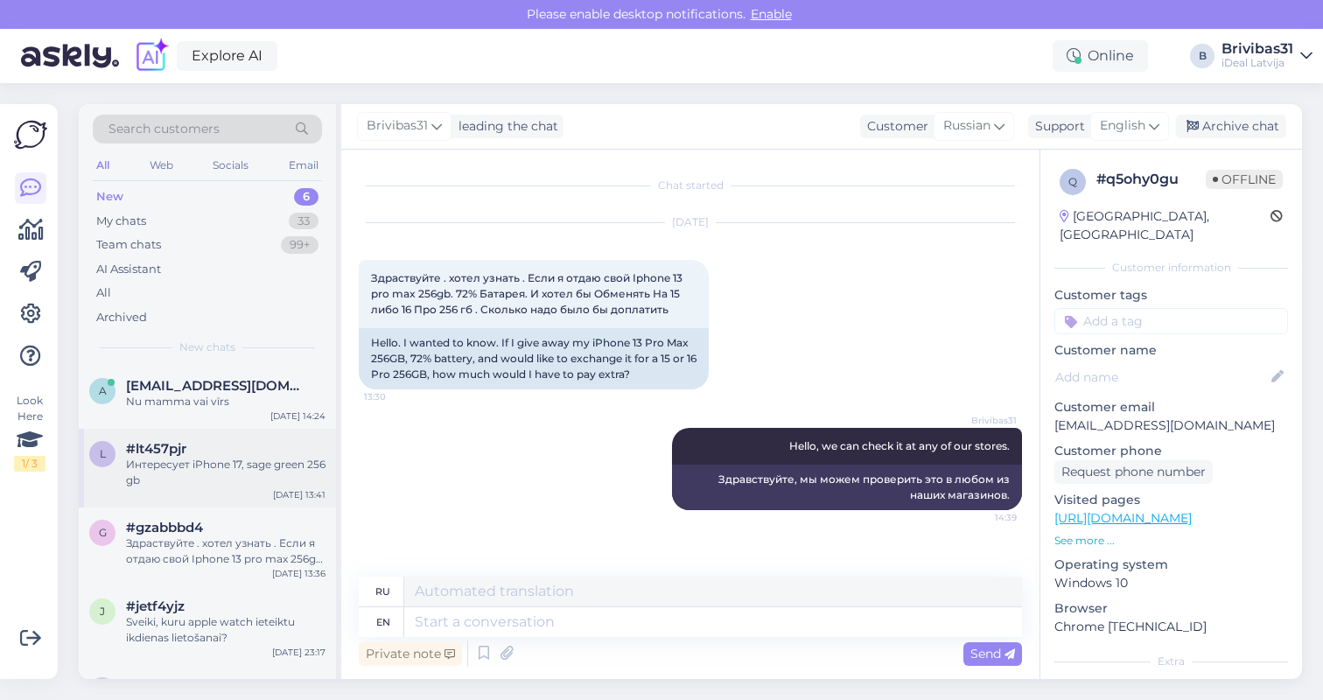
click at [187, 472] on div "Интересует iPhone 17, sage green 256 gb" at bounding box center [226, 473] width 200 height 32
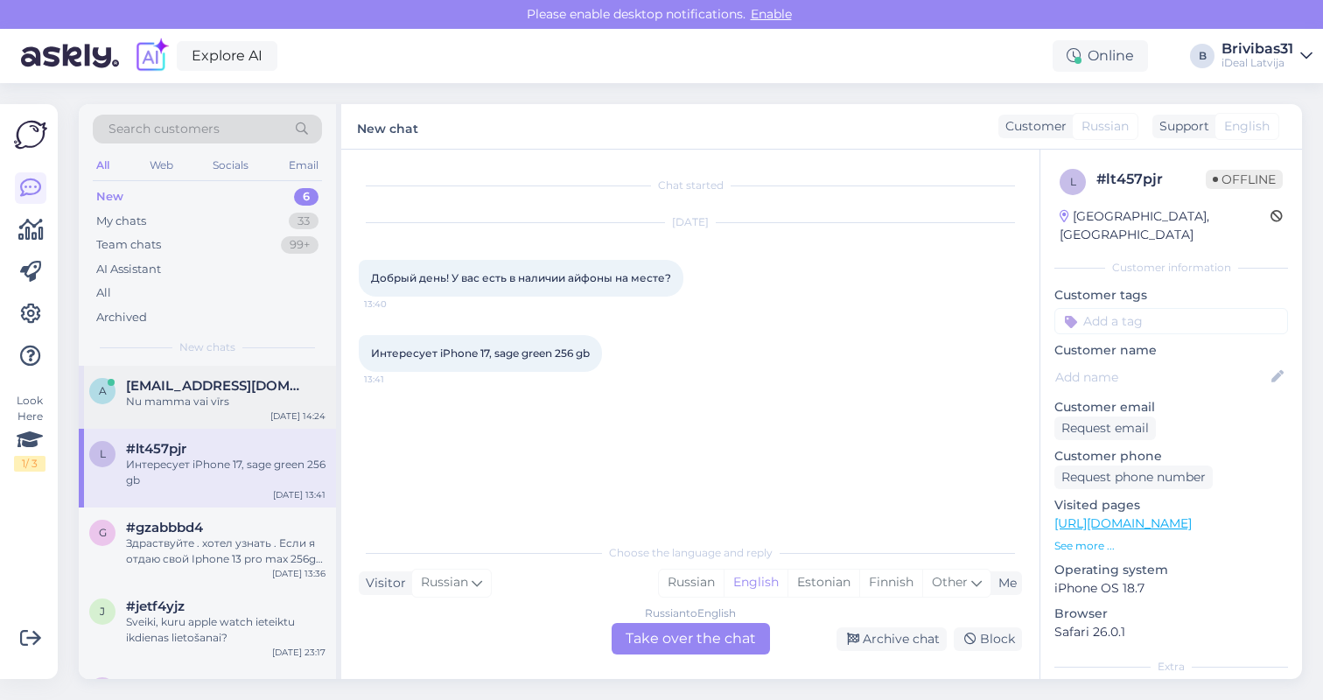
click at [194, 394] on div "Nu mamma vai vīrs" at bounding box center [226, 402] width 200 height 16
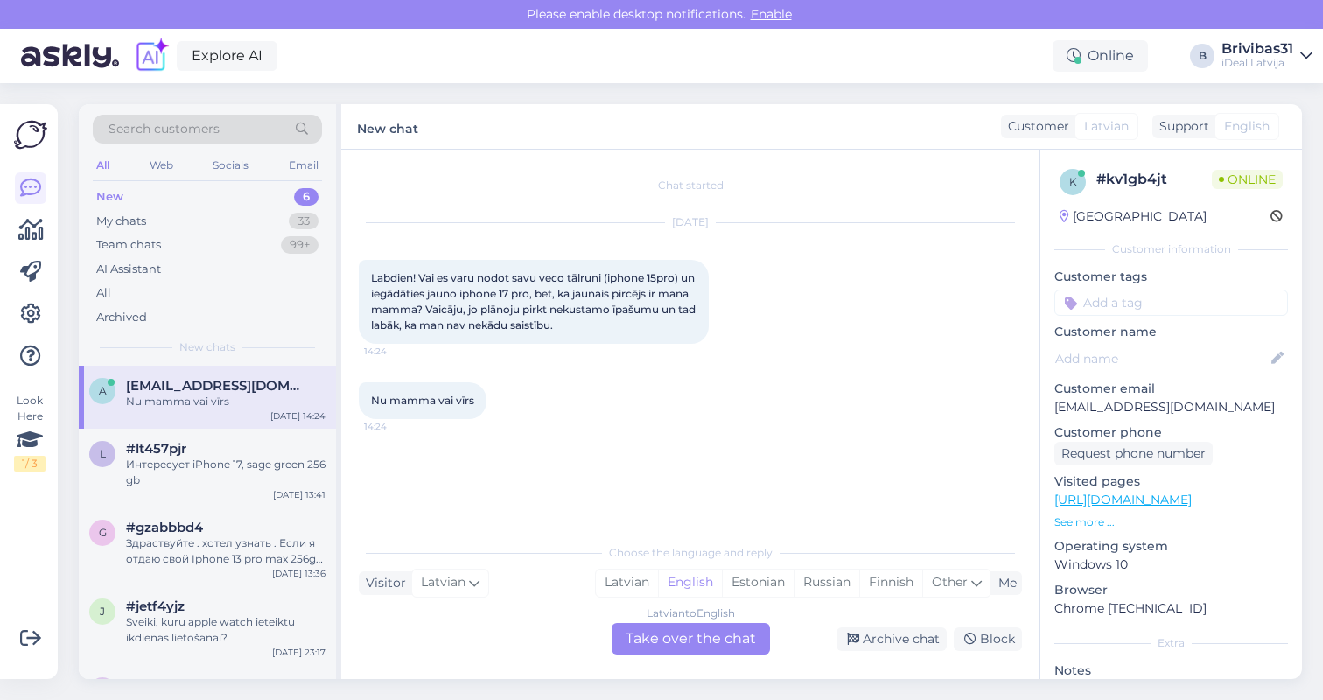
click at [671, 642] on div "Latvian to English Take over the chat" at bounding box center [691, 639] width 158 height 32
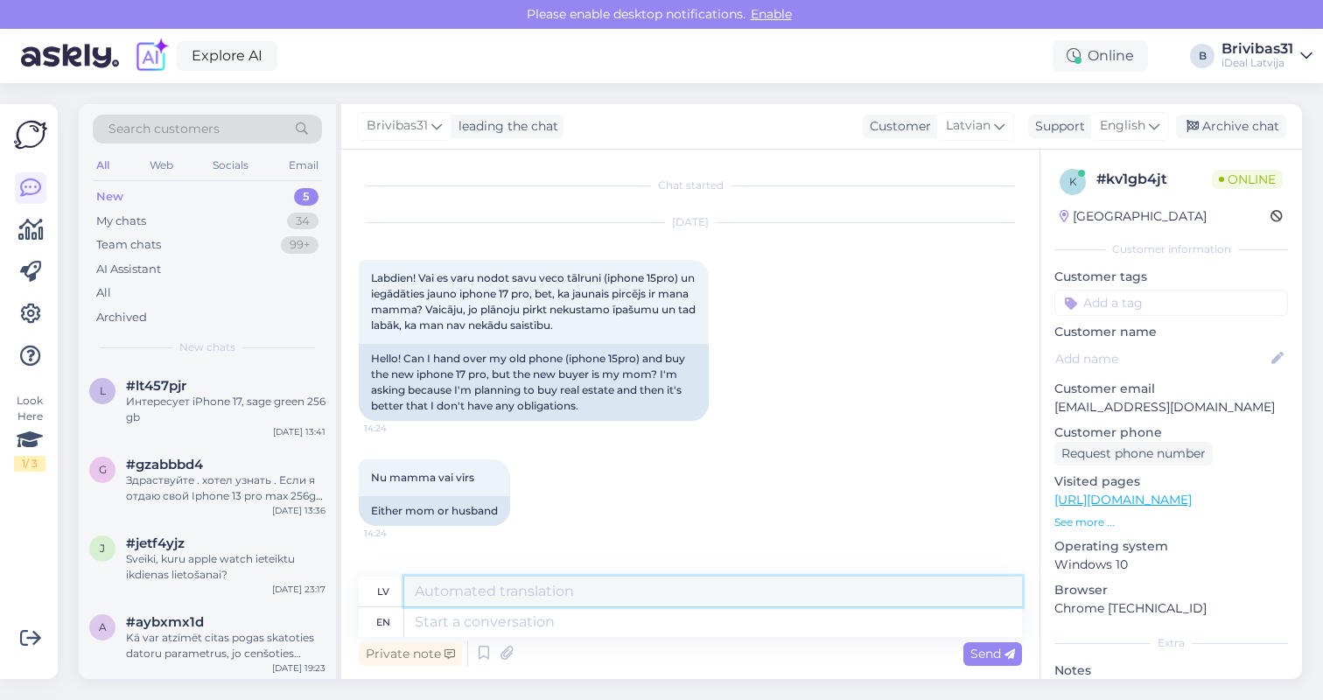
click at [466, 592] on textarea at bounding box center [713, 592] width 618 height 30
type textarea "Labdien, jā, droši var tā."
click at [985, 658] on span "Send" at bounding box center [993, 654] width 45 height 16
click at [1006, 654] on icon at bounding box center [1010, 654] width 11 height 11
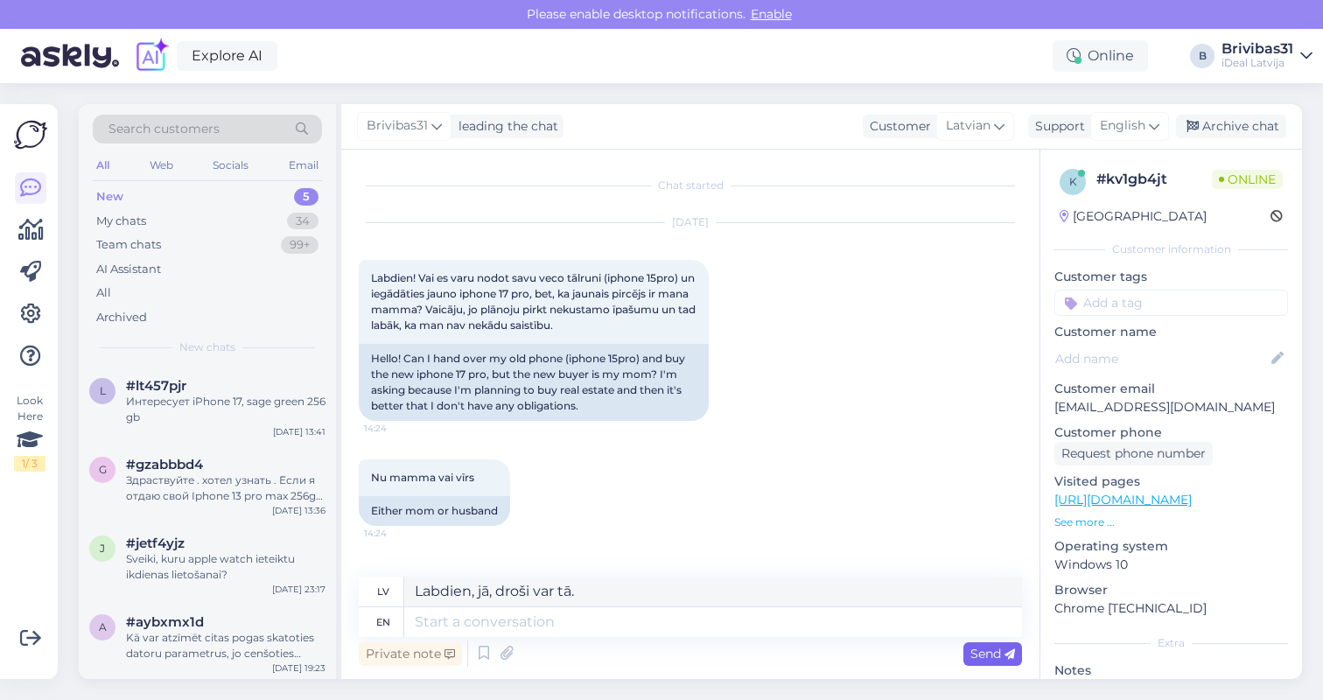
click at [1006, 654] on icon at bounding box center [1010, 654] width 11 height 11
click at [992, 654] on span "Send" at bounding box center [993, 654] width 45 height 16
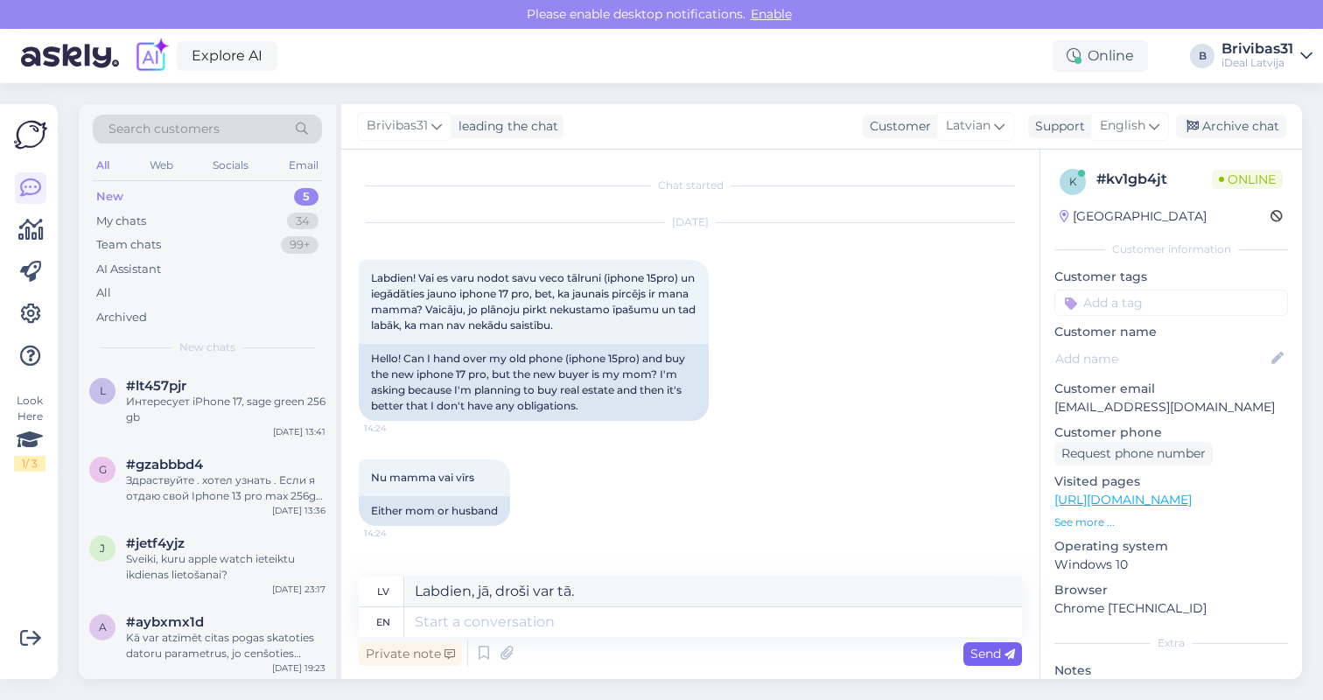
click at [992, 654] on span "Send" at bounding box center [993, 654] width 45 height 16
click at [228, 192] on div "New 5" at bounding box center [207, 197] width 229 height 25
click at [213, 406] on div "Интересует iPhone 17, sage green 256 gb" at bounding box center [226, 410] width 200 height 32
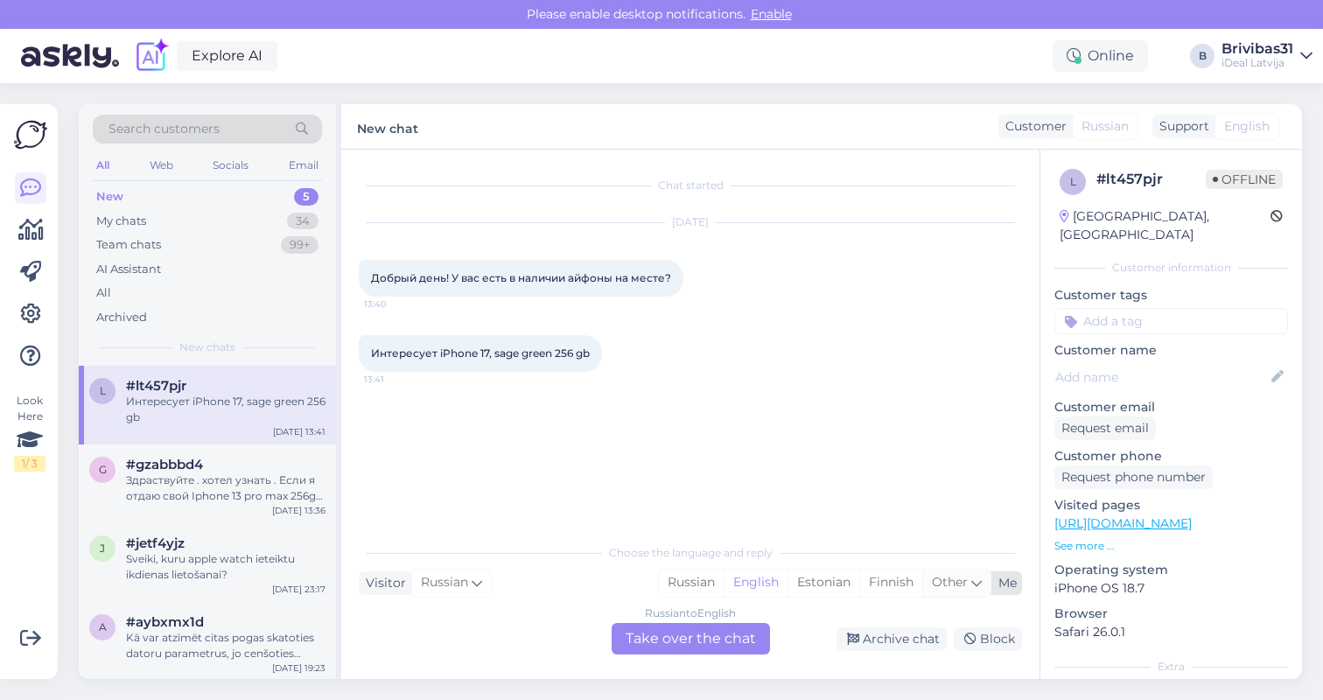
click at [961, 583] on span "Other" at bounding box center [950, 582] width 36 height 16
type input "lat"
click at [788, 535] on link "Latvian" at bounding box center [840, 538] width 193 height 28
click at [668, 647] on div "Russian to Latvian Take over the chat" at bounding box center [691, 639] width 158 height 32
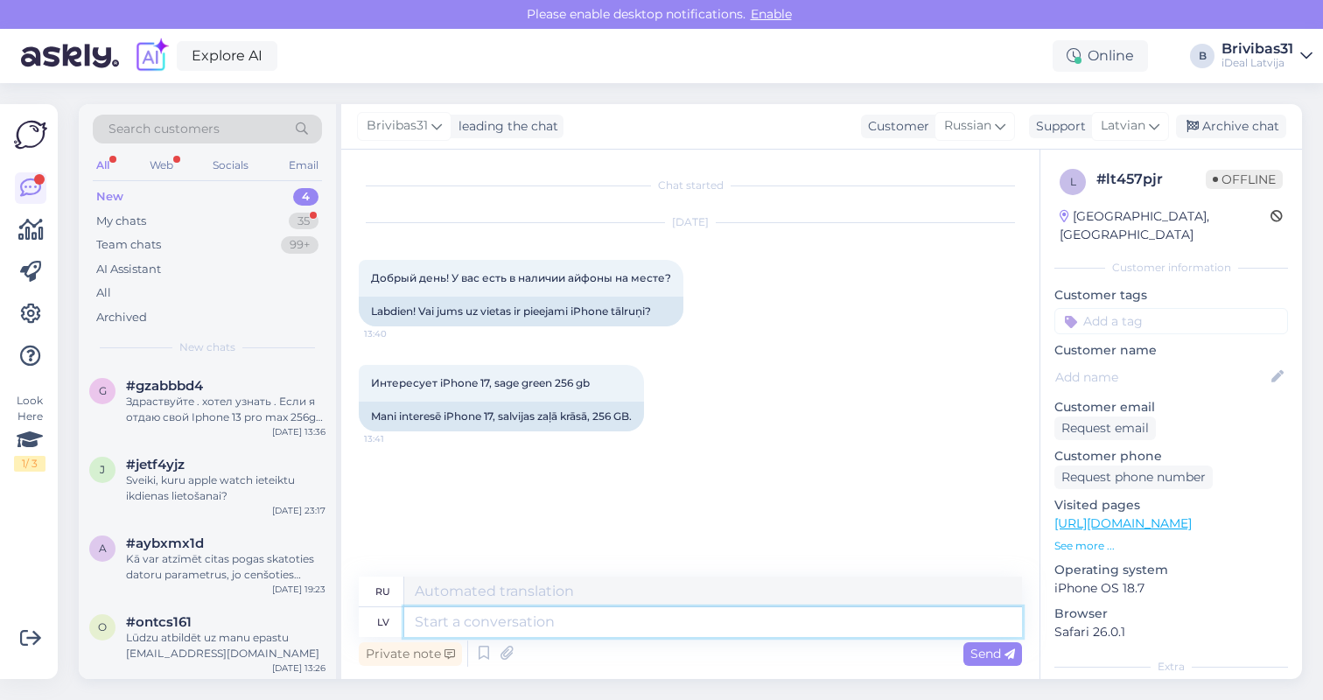
click at [468, 625] on textarea at bounding box center [713, 622] width 618 height 30
type textarea "Labdien,"
type textarea "Привет,"
type textarea "Labdien, ja pa"
type textarea "Привет, если"
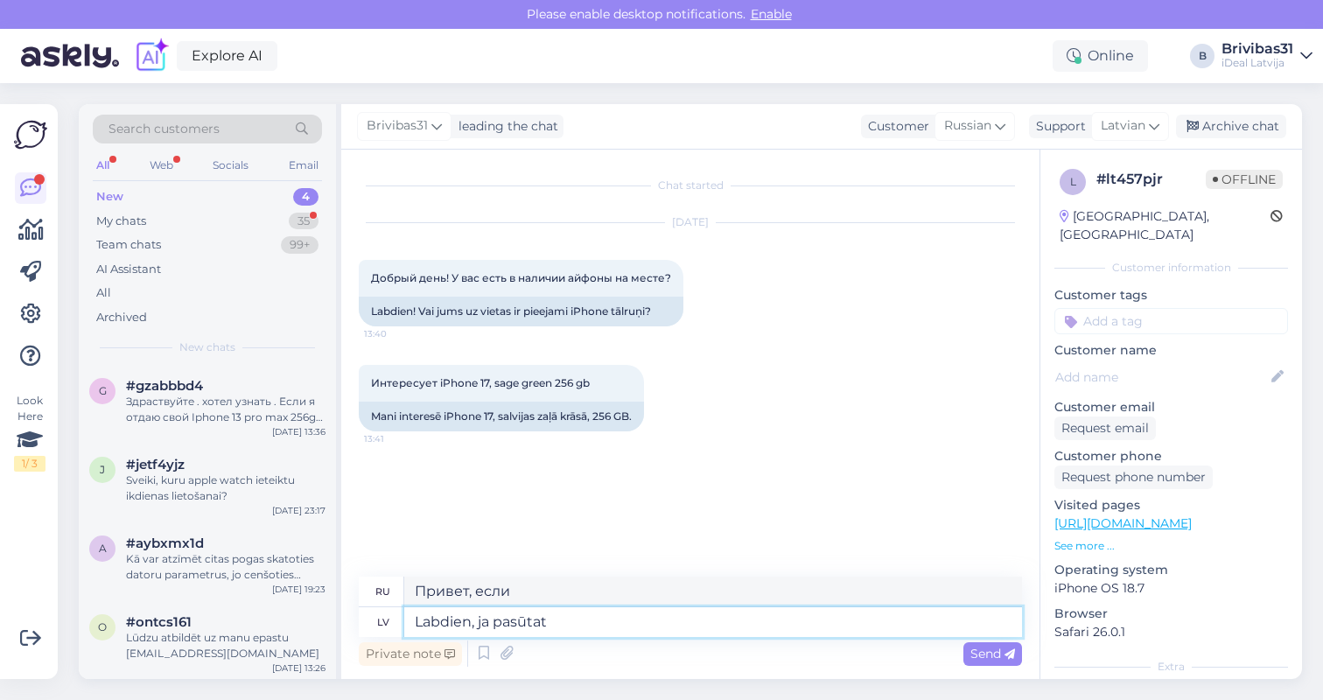
type textarea "Labdien, ja pasūtat š"
type textarea "Здравствуйте, если вы заказываете"
type textarea "Labdien, ja pasūtat šodien, t"
type textarea "Здравствуйте, если вы закажете сегодня,"
type textarea "Labdien, ja pasūtat šodien, tad"
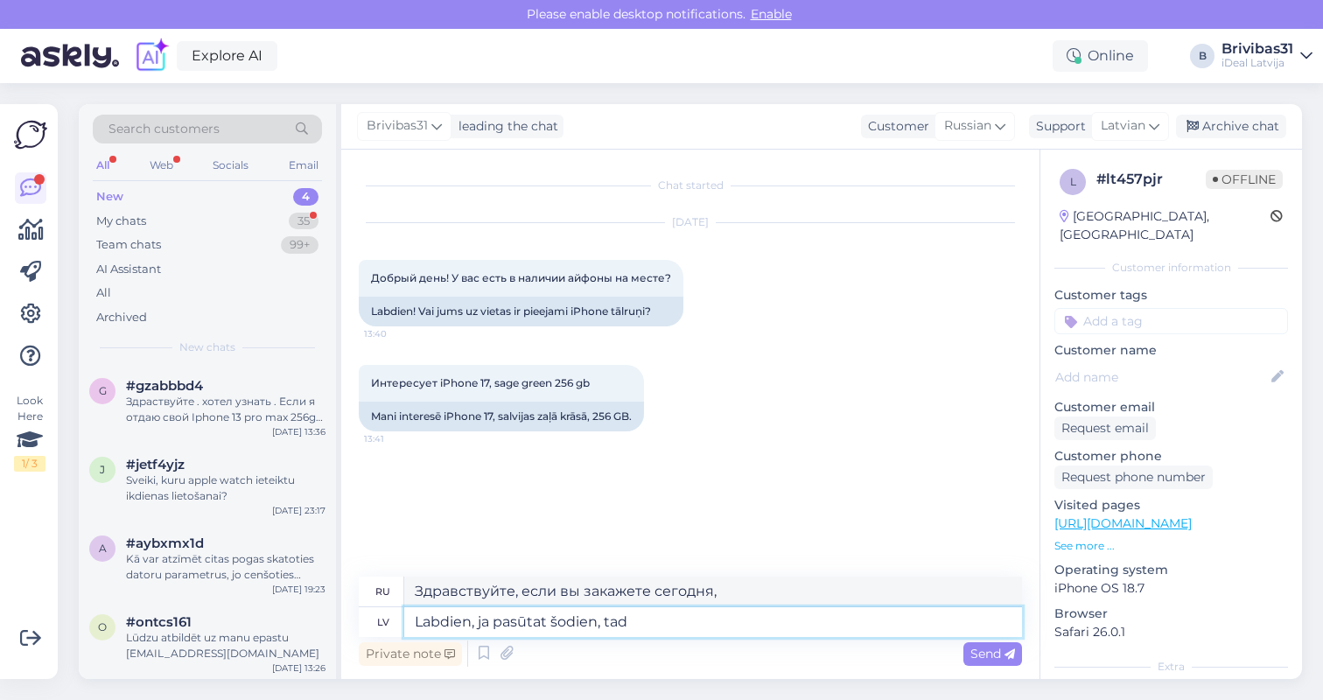
type textarea "Здравствуйте, если вы закажете сегодня, то"
type textarea "Labdien, ja pasūtat šodien, tad gaidīšanas l"
type textarea "Здравствуйте, если закажете сегодня, то время ожидания"
type textarea "Labdien, ja pasūtat šodien, tad gaidīšanas laiks i"
type textarea "Здравствуйте, если заказать сегодня, какое время ожидания?"
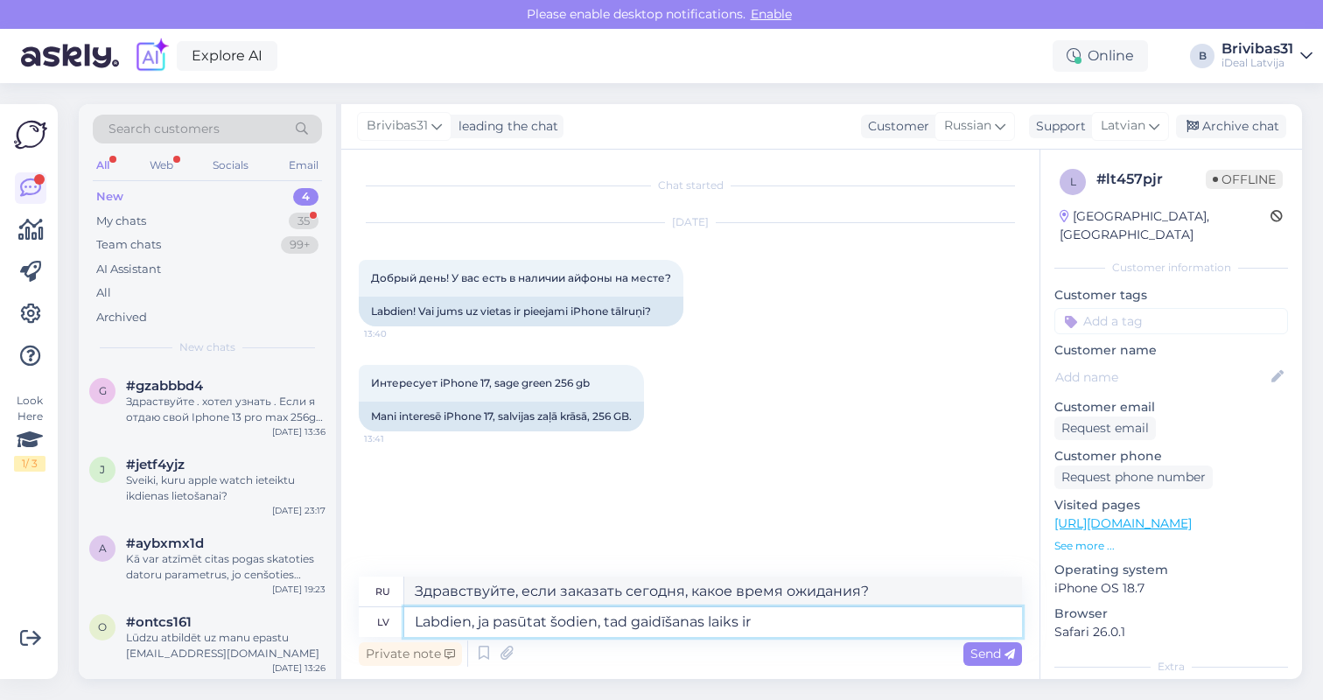
type textarea "Labdien, ja pasūtat šodien, tad gaidīšanas laiks ir"
type textarea "Здравствуйте, если вы закажете сегодня, время ожидания составит"
type textarea "Labdien, ja pasūtat šodien, tad gaidīšanas laiks ir 4-6"
type textarea "Здравствуйте, если закажете сегодня, время ожидания 4-6"
type textarea "Labdien, ja pasūtat šodien, tad gaidīšanas laiks ir 4-6 nedēļas."
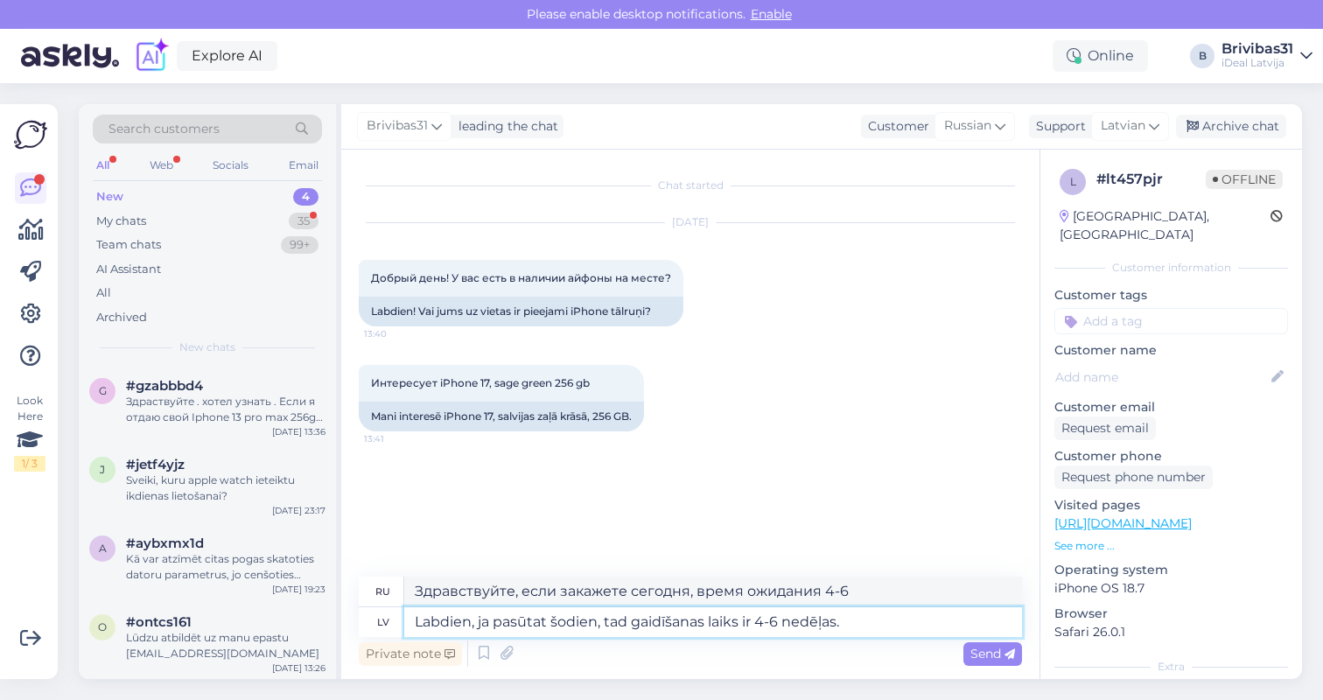
type textarea "Здравствуйте, если заказать сегодня, срок ожидания 4-6 недель."
type textarea "Labdien, ja pasūtat šodien, tad gaidīšanas laiks ir 4-6 nedēļas."
click at [971, 647] on span "Send" at bounding box center [993, 654] width 45 height 16
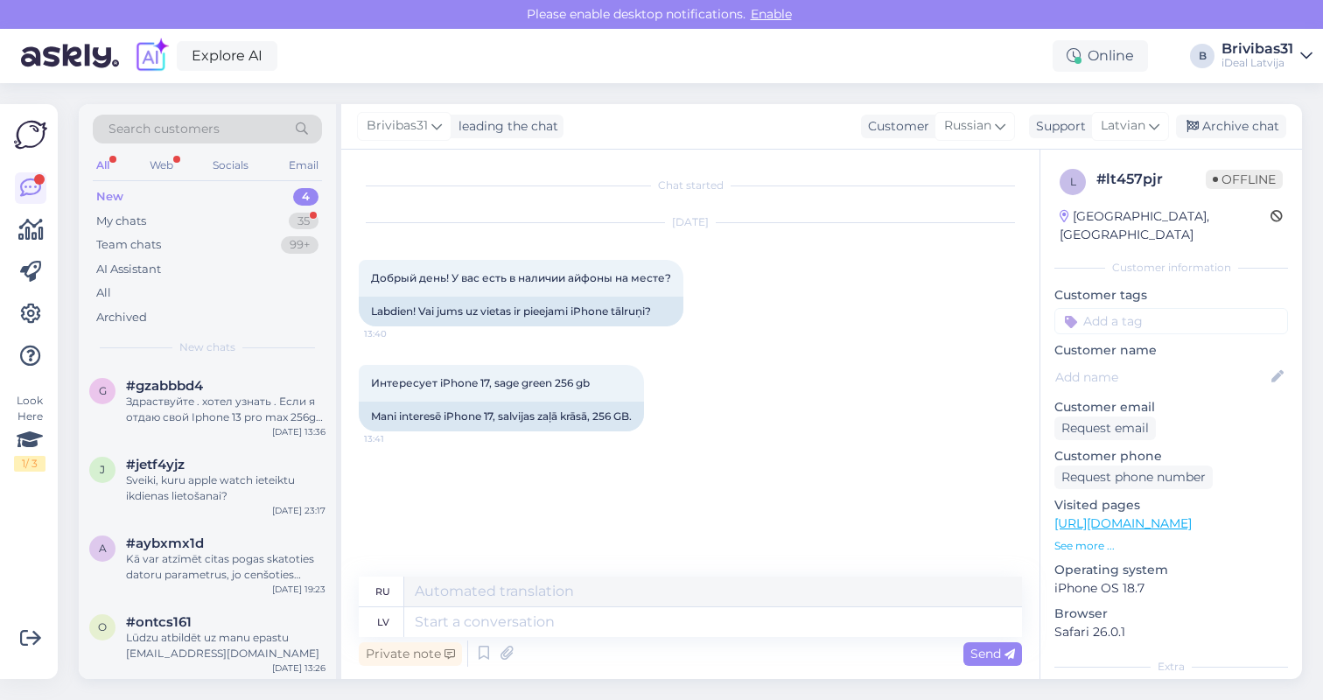
scroll to position [26, 0]
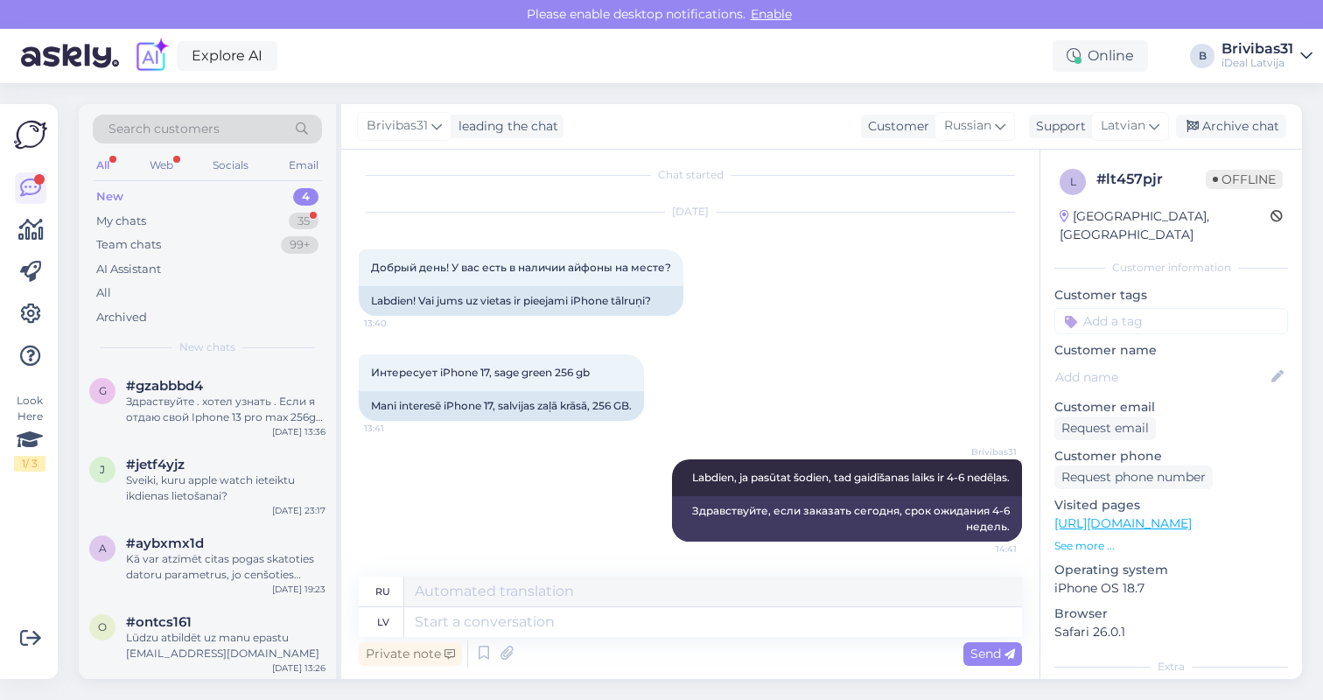
click at [107, 160] on div "All" at bounding box center [103, 165] width 20 height 23
click at [171, 165] on div "Web" at bounding box center [161, 165] width 31 height 23
click at [93, 157] on div "All Web Socials Email" at bounding box center [207, 167] width 229 height 27
click at [153, 222] on div "My chats 35" at bounding box center [207, 221] width 229 height 25
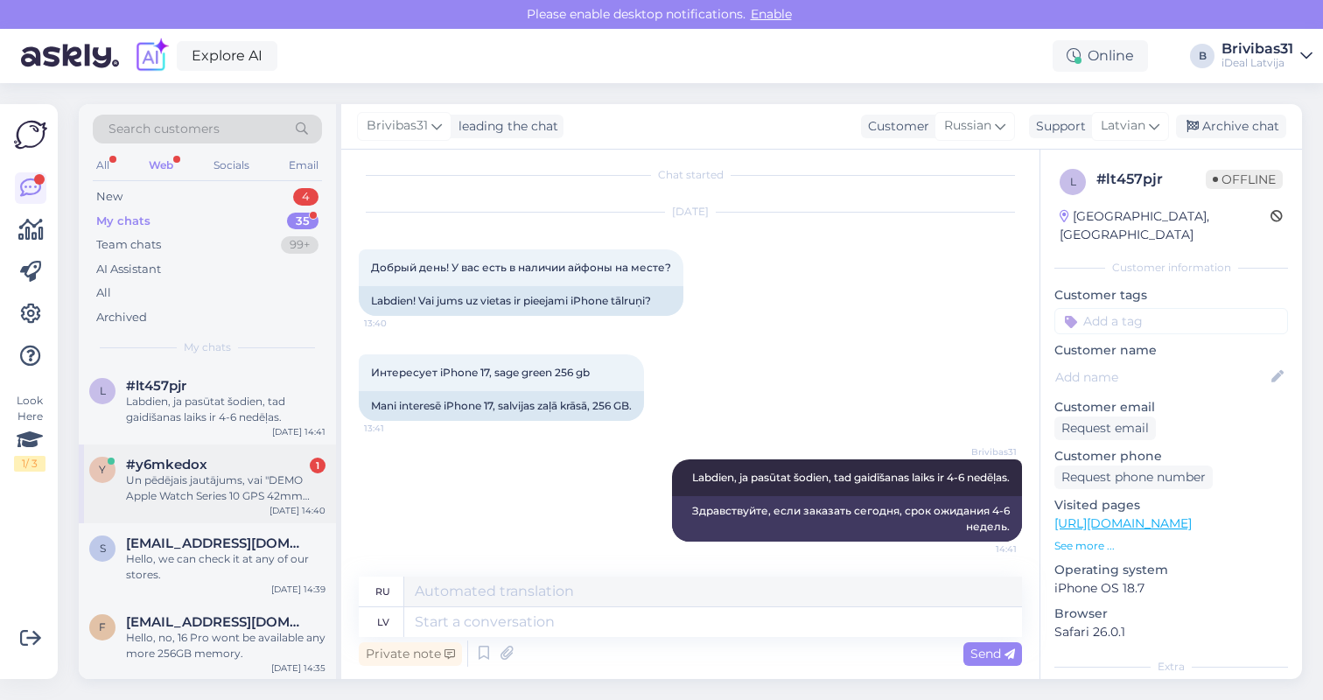
click at [218, 507] on div "y #y6mkedox 1 Un pēdējais jautājums, vai "DEMO Apple Watch Series 10 GPS 42mm R…" at bounding box center [207, 484] width 257 height 79
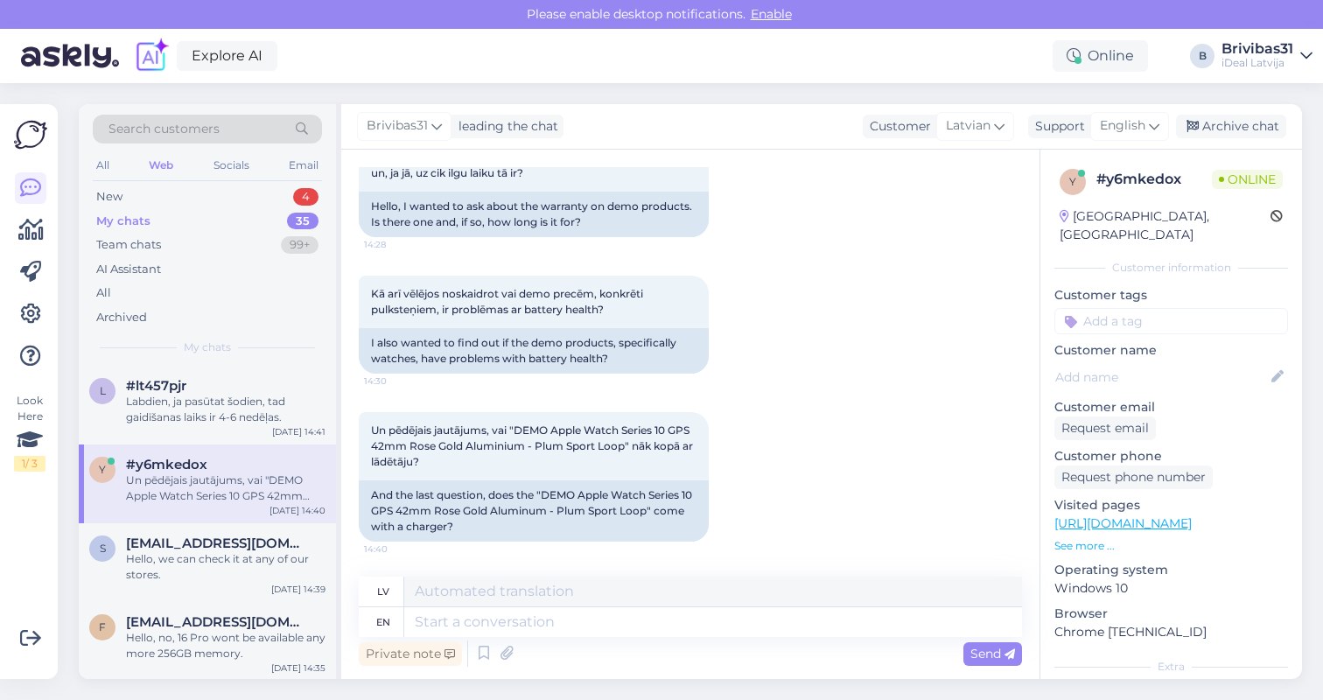
scroll to position [121, 0]
click at [459, 593] on textarea at bounding box center [713, 592] width 618 height 30
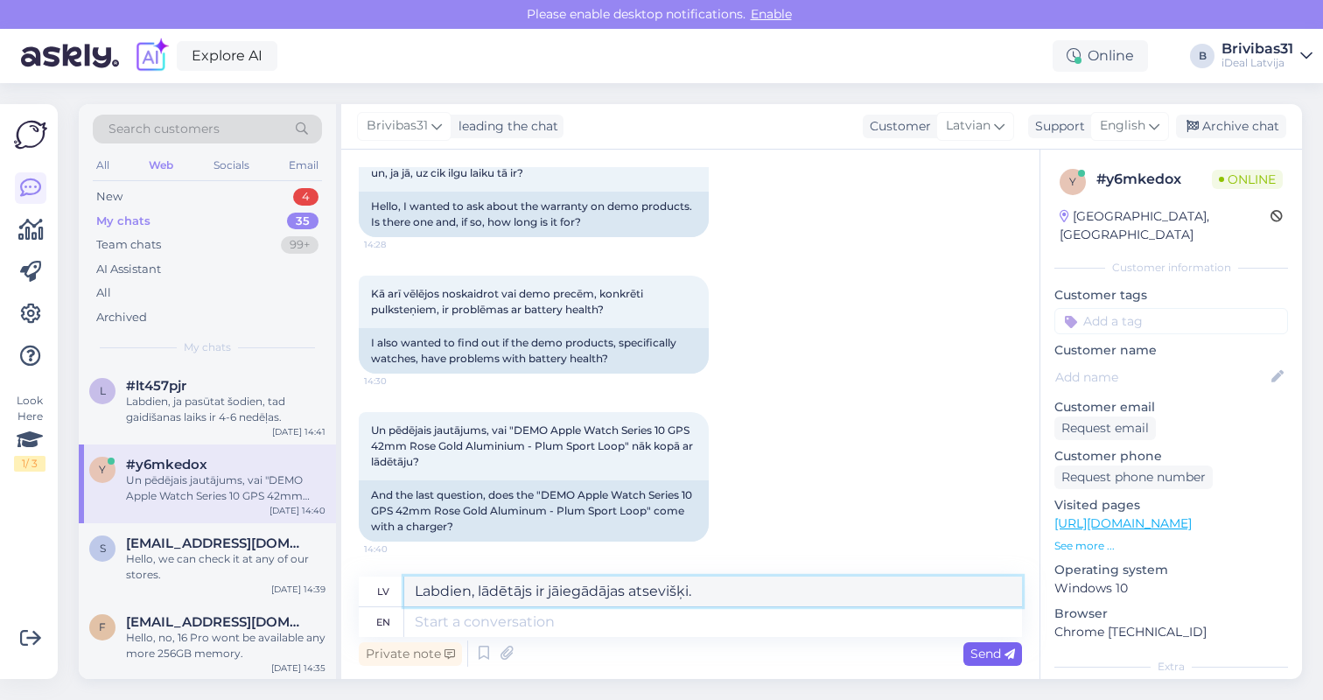
type textarea "Labdien, lādētājs ir jāiegādājas atsevišķi."
click at [981, 655] on span "Send" at bounding box center [993, 654] width 45 height 16
click at [981, 650] on span "Send" at bounding box center [993, 654] width 45 height 16
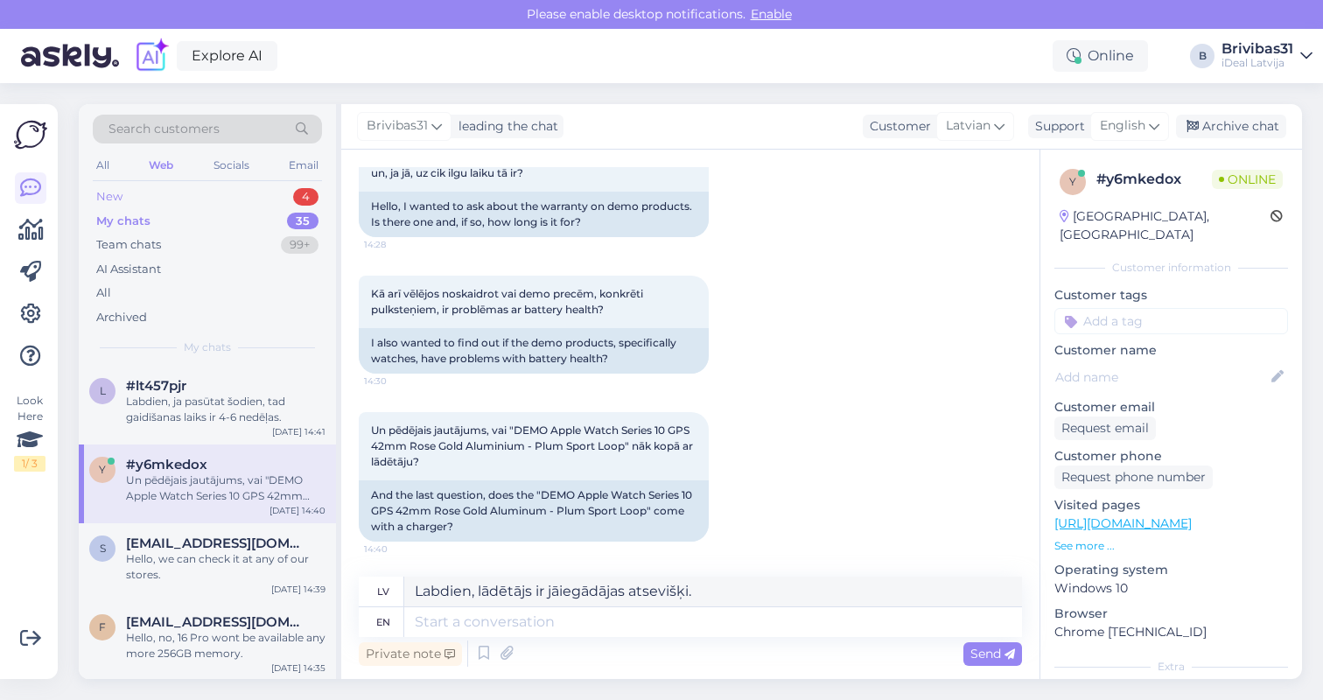
click at [234, 202] on div "New 4" at bounding box center [207, 197] width 229 height 25
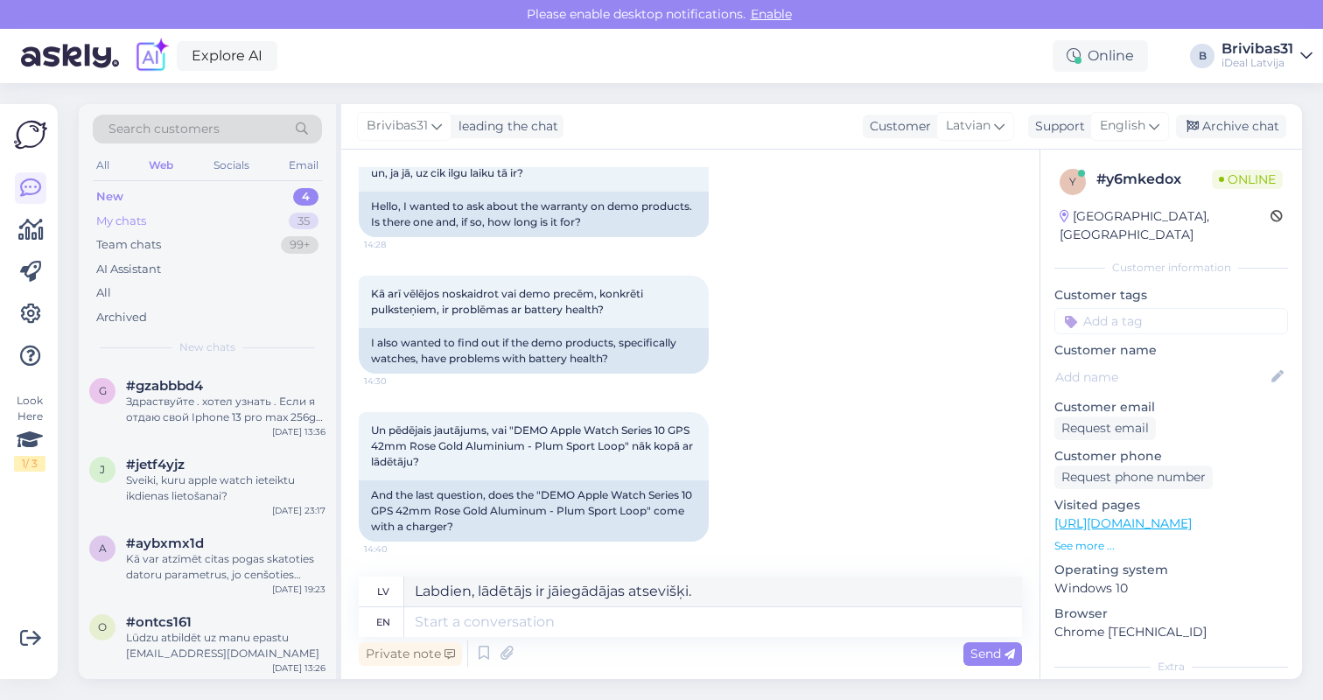
click at [266, 220] on div "My chats 35" at bounding box center [207, 221] width 229 height 25
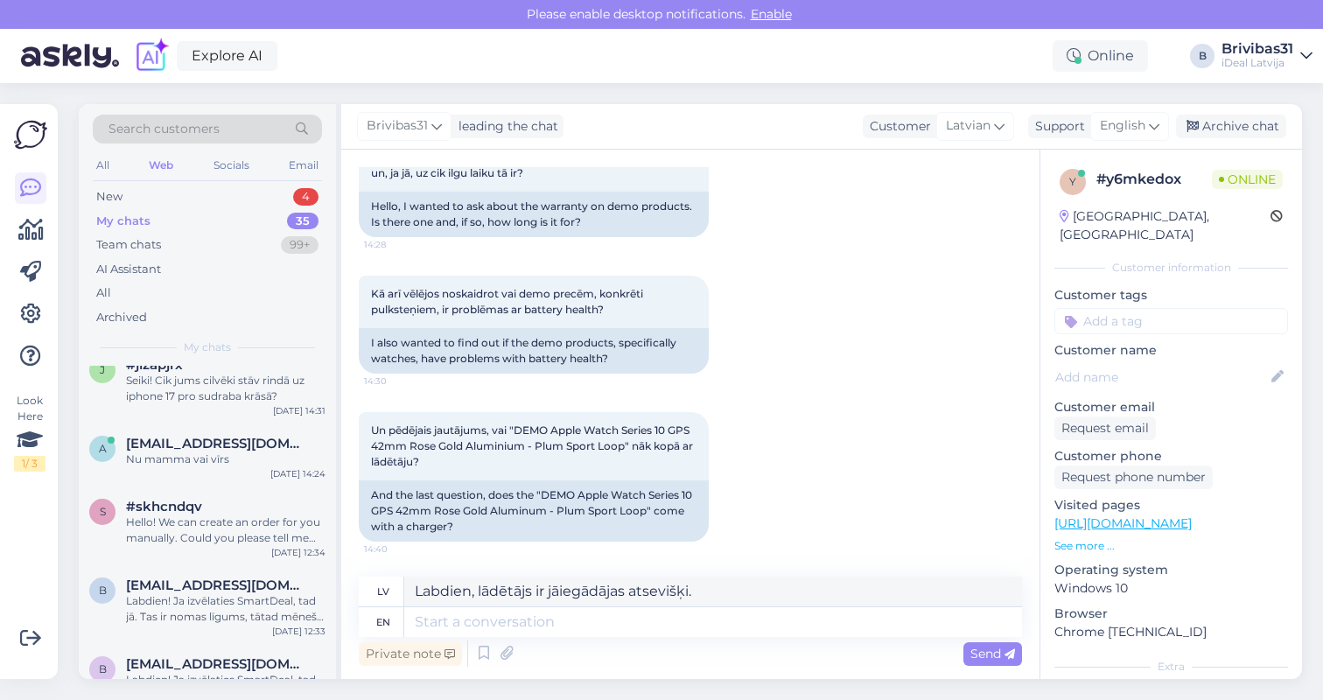
scroll to position [679, 0]
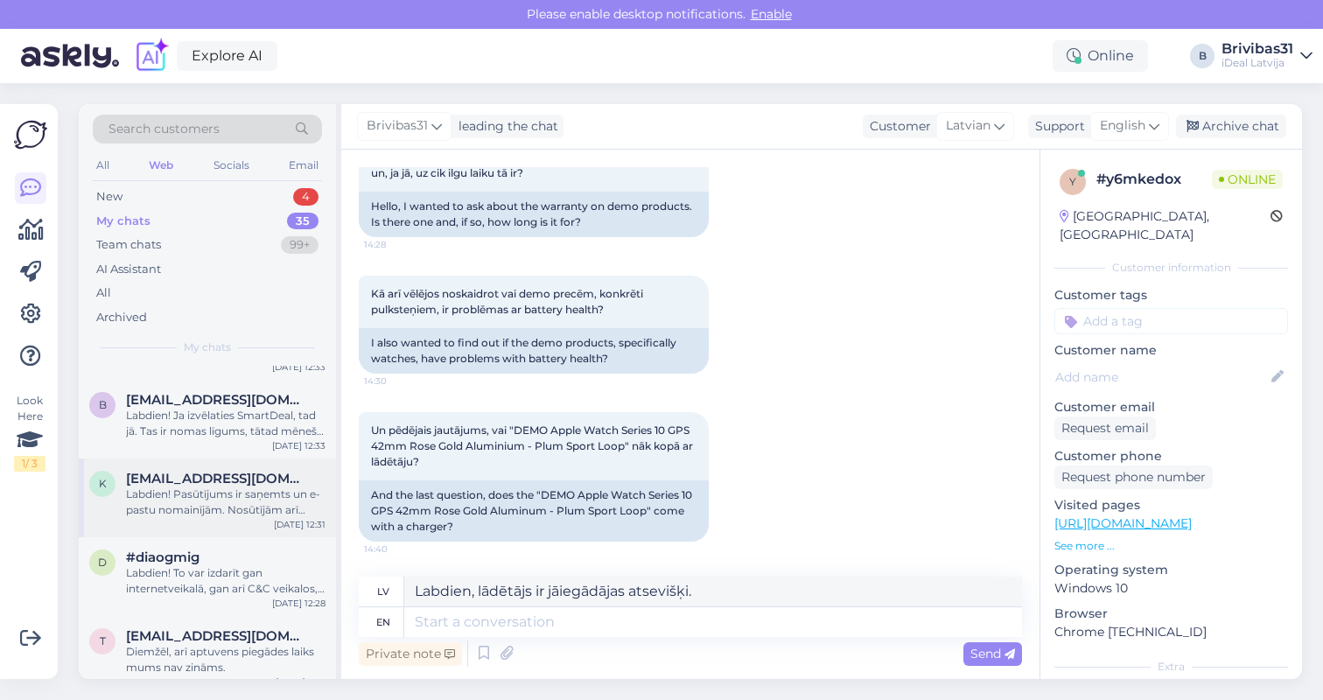
click at [242, 502] on div "Labdien! Pasūtījums ir saņemts un e-pastu nomainījām. Nosūtījām arī atkārtotu p…" at bounding box center [226, 503] width 200 height 32
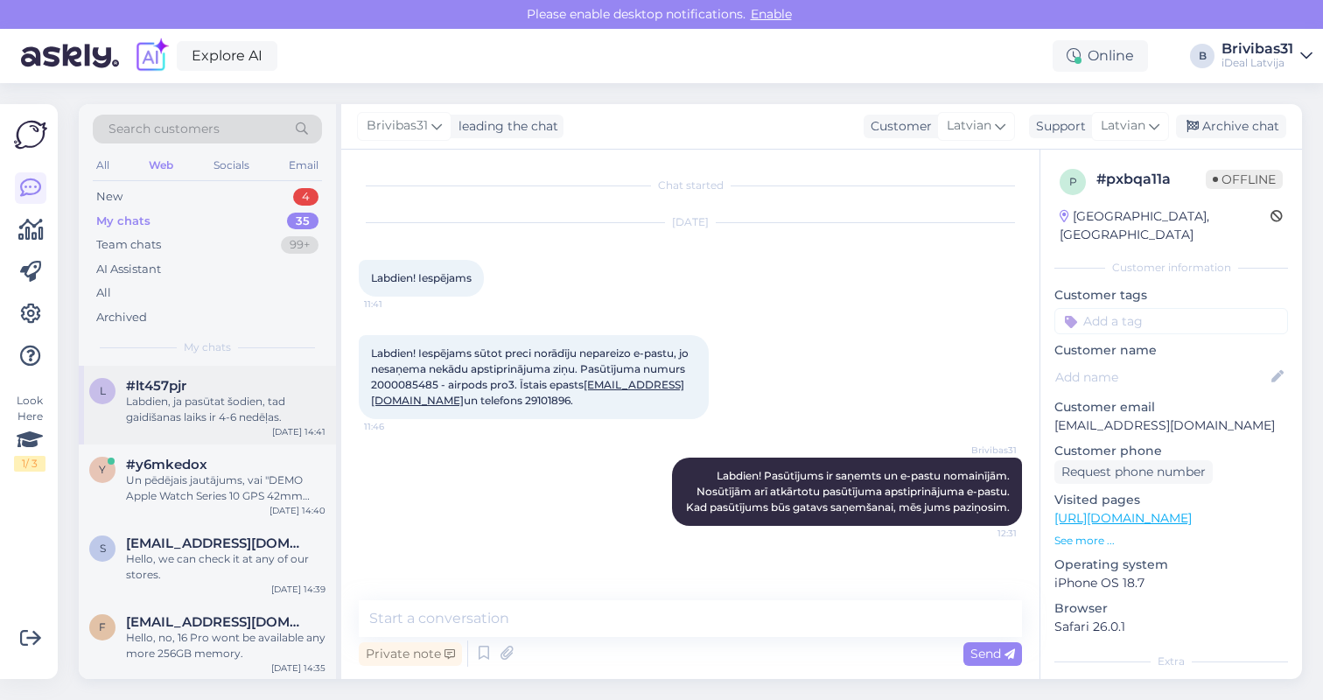
scroll to position [0, 0]
click at [214, 378] on div "#lt457pjr" at bounding box center [226, 386] width 200 height 16
